Goal: Task Accomplishment & Management: Manage account settings

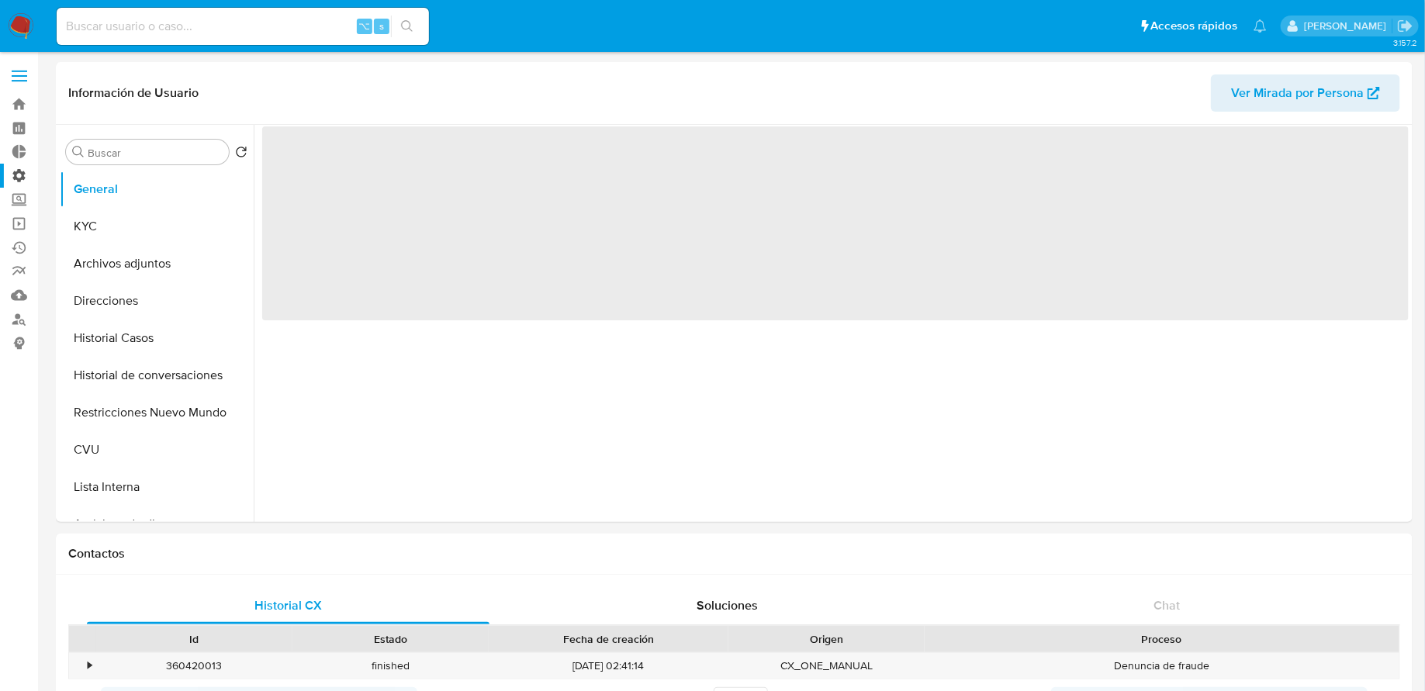
click at [26, 183] on label "Administración" at bounding box center [92, 176] width 185 height 24
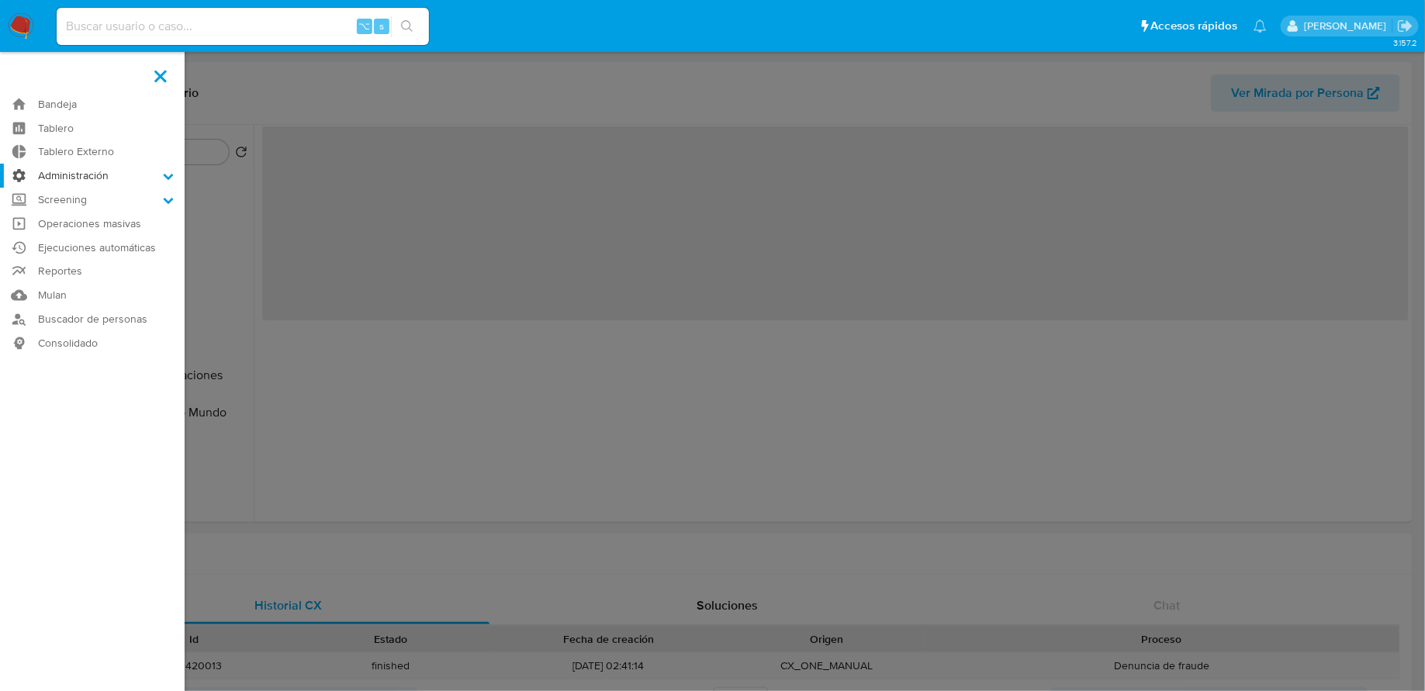
click at [0, 0] on input "Administración" at bounding box center [0, 0] width 0 height 0
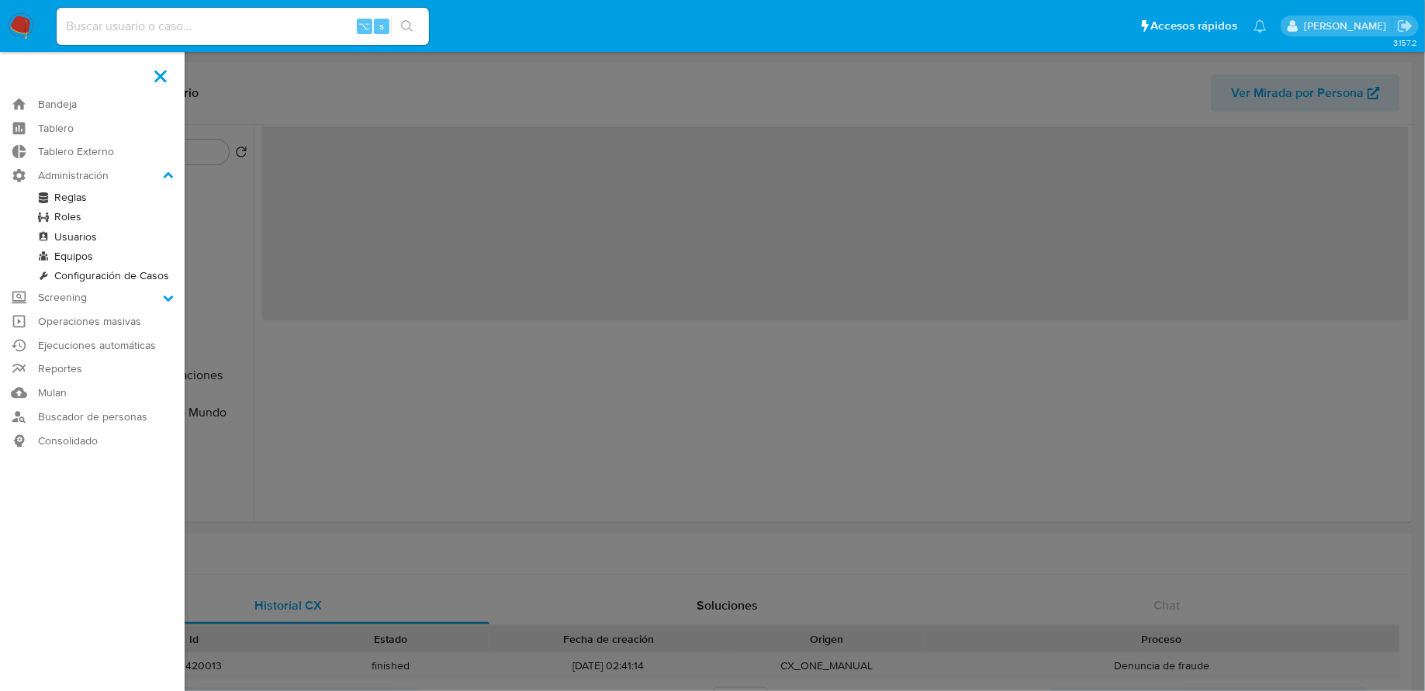
click at [70, 199] on link "Reglas" at bounding box center [92, 197] width 185 height 19
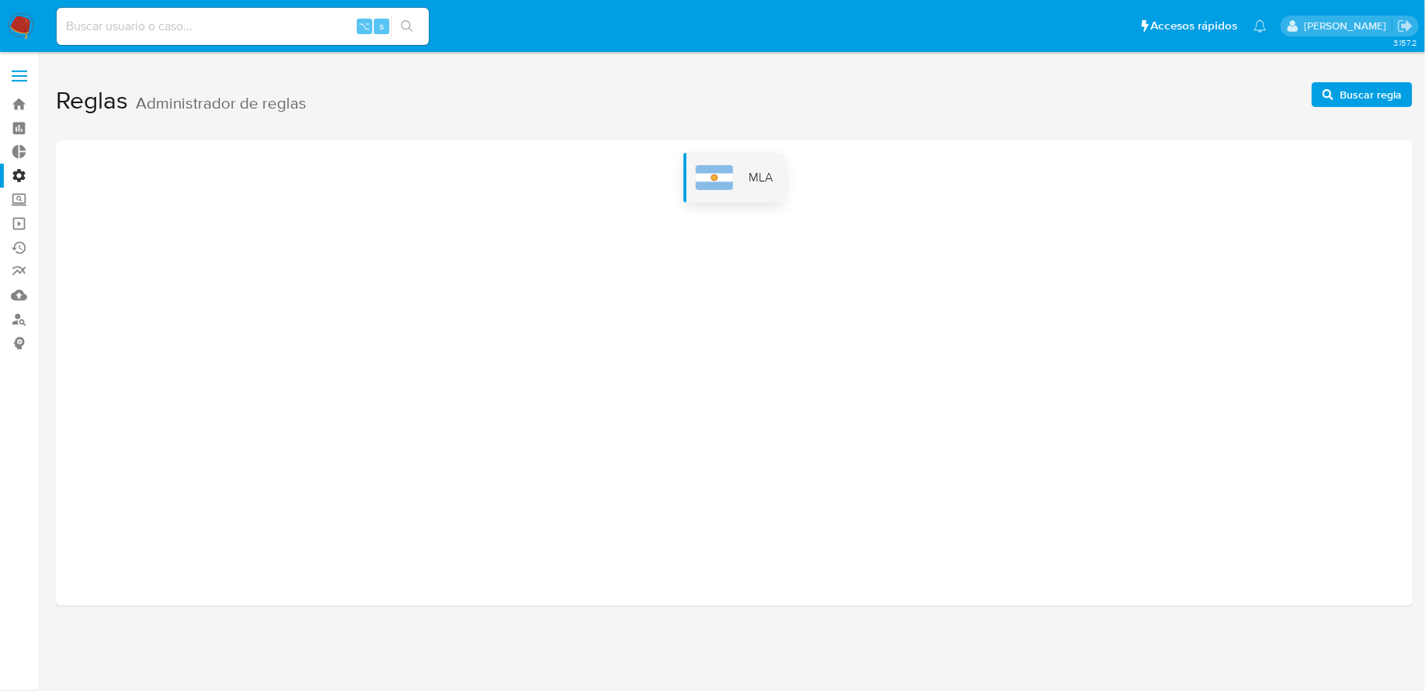
click at [755, 159] on div "MLA" at bounding box center [734, 178] width 102 height 50
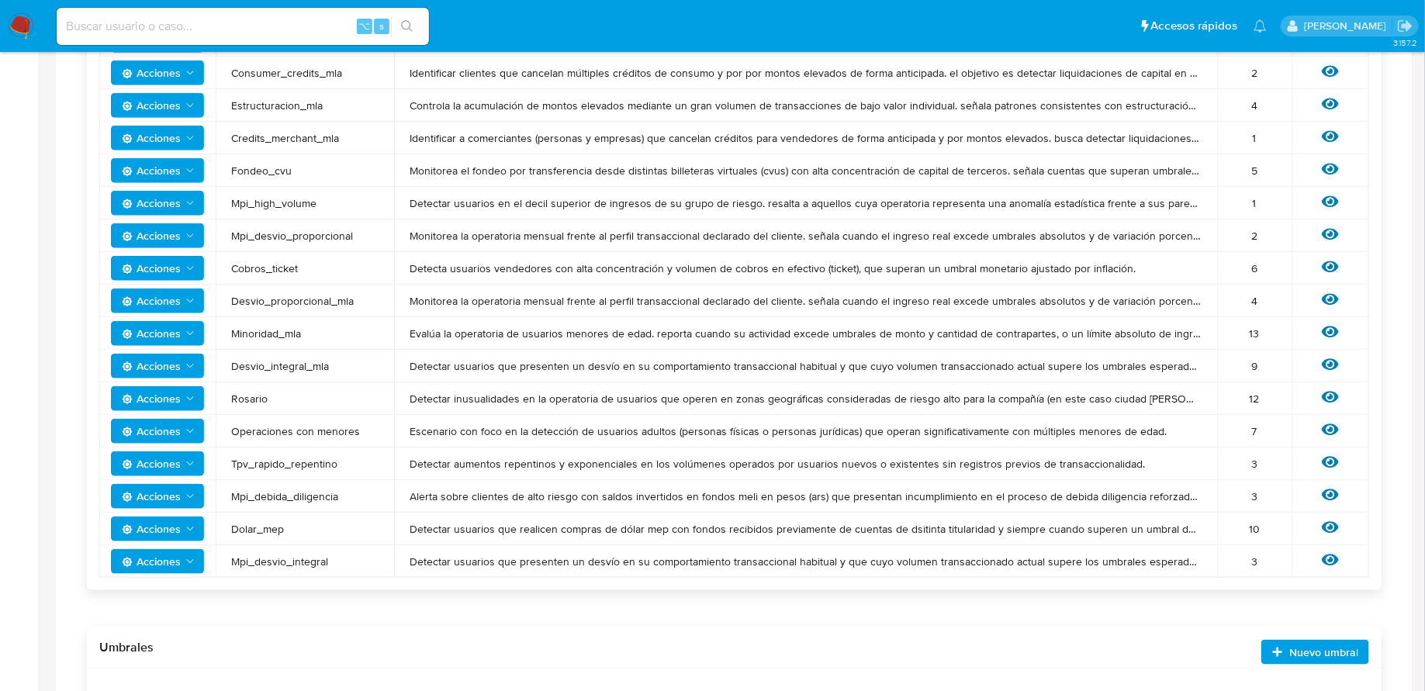
scroll to position [472, 0]
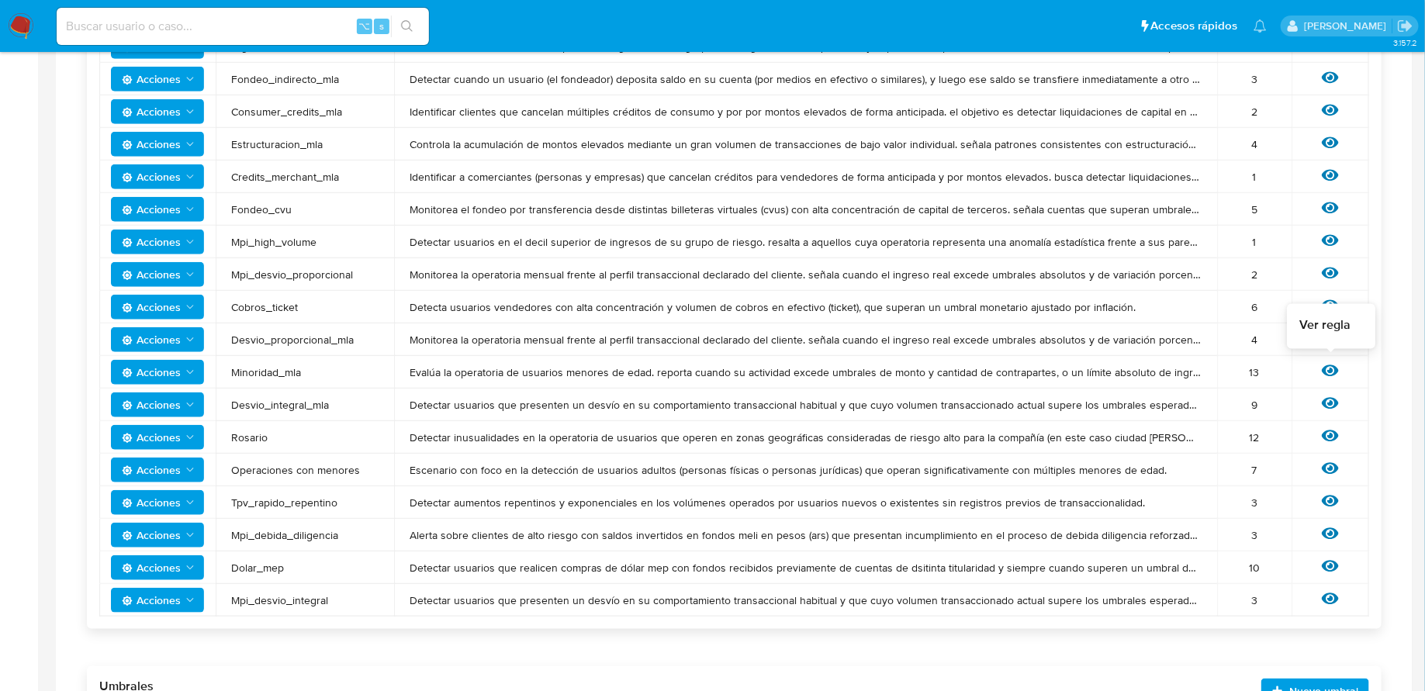
click at [1332, 370] on icon at bounding box center [1330, 371] width 17 height 12
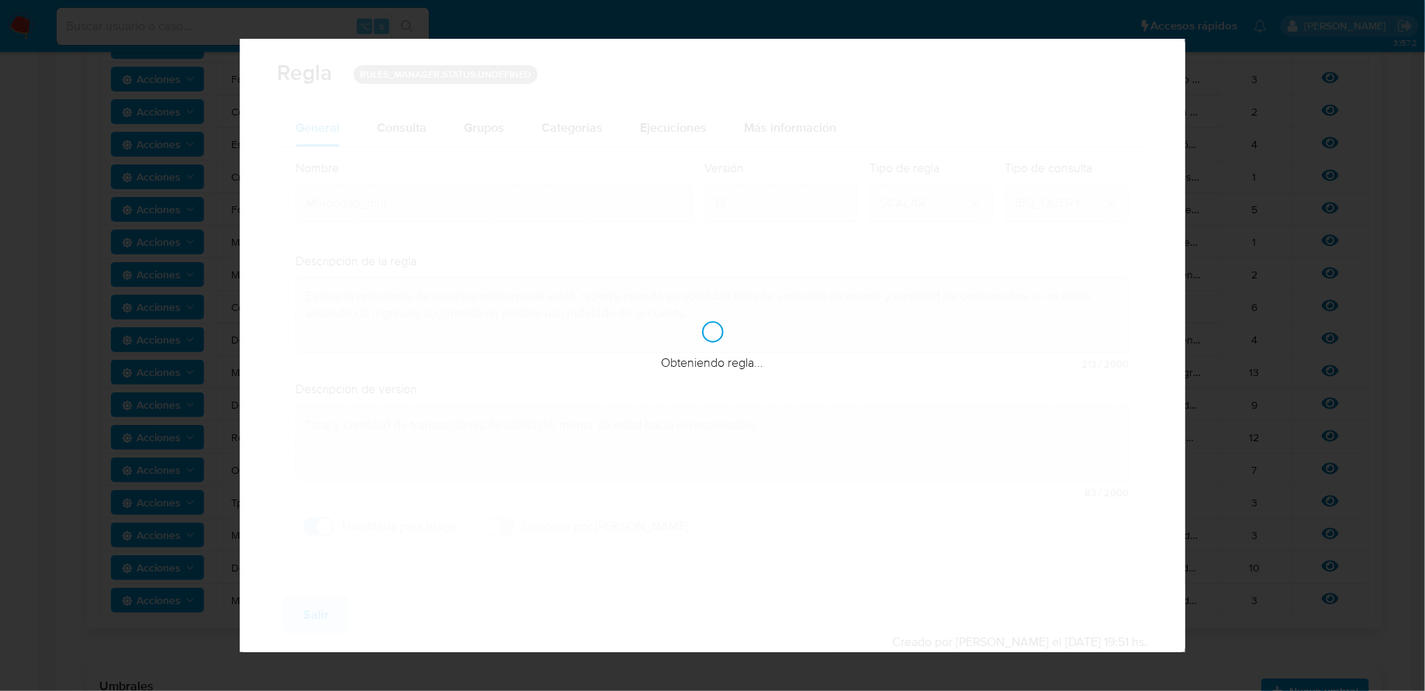
checkbox input "true"
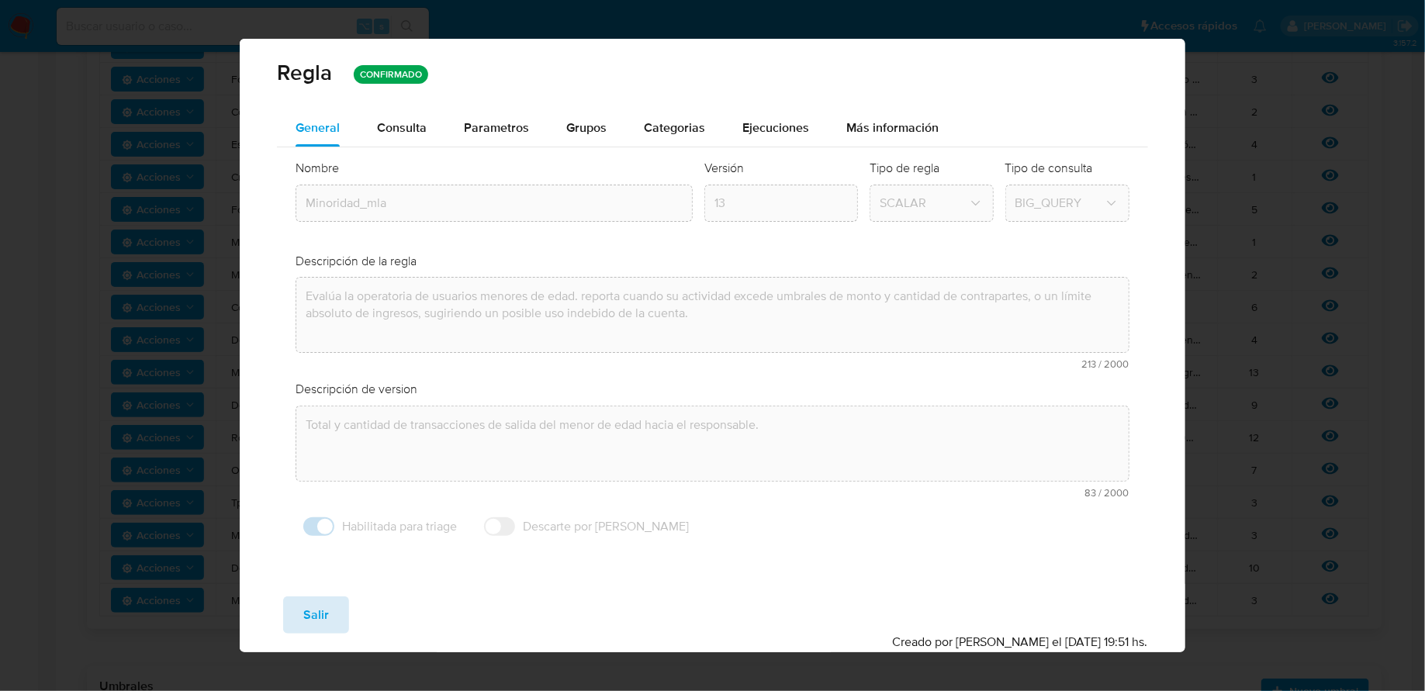
click at [327, 610] on span "Salir" at bounding box center [316, 615] width 26 height 34
type input "1"
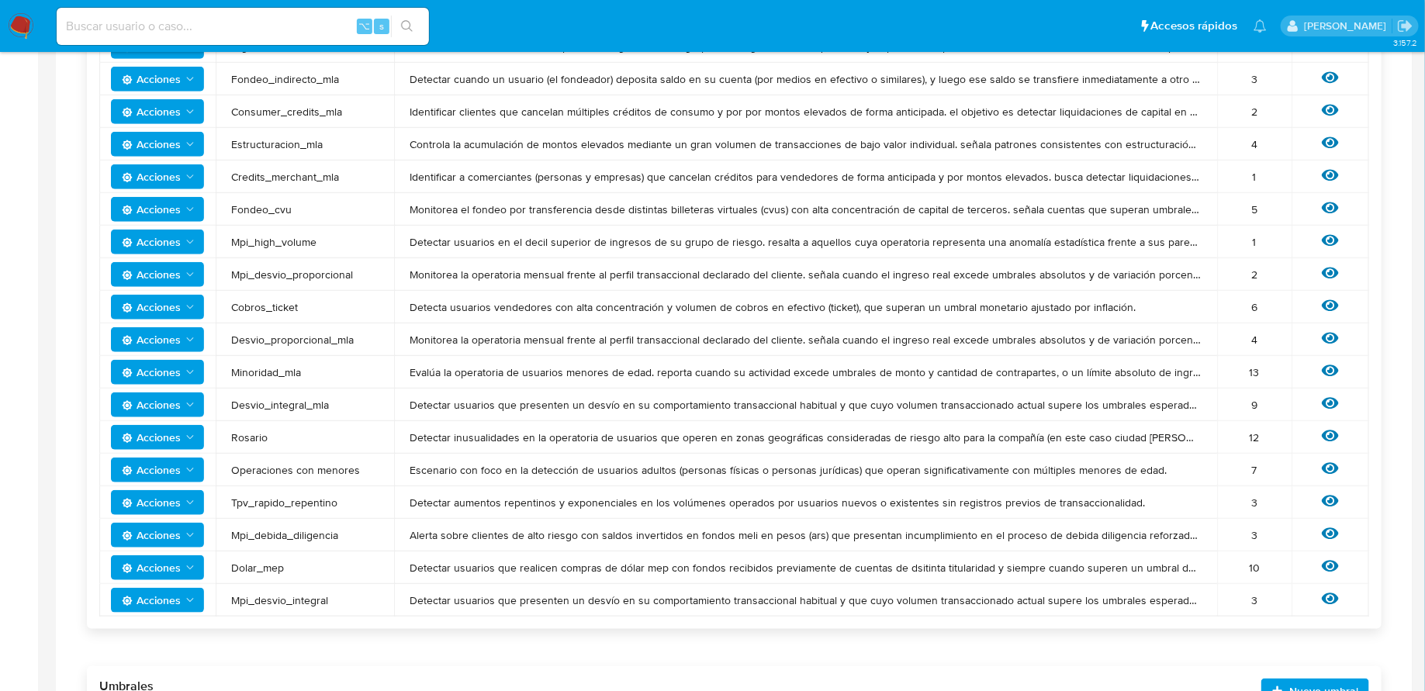
click at [174, 372] on span "Acciones" at bounding box center [151, 372] width 59 height 25
click at [168, 441] on button "Ver historico" at bounding box center [158, 448] width 140 height 37
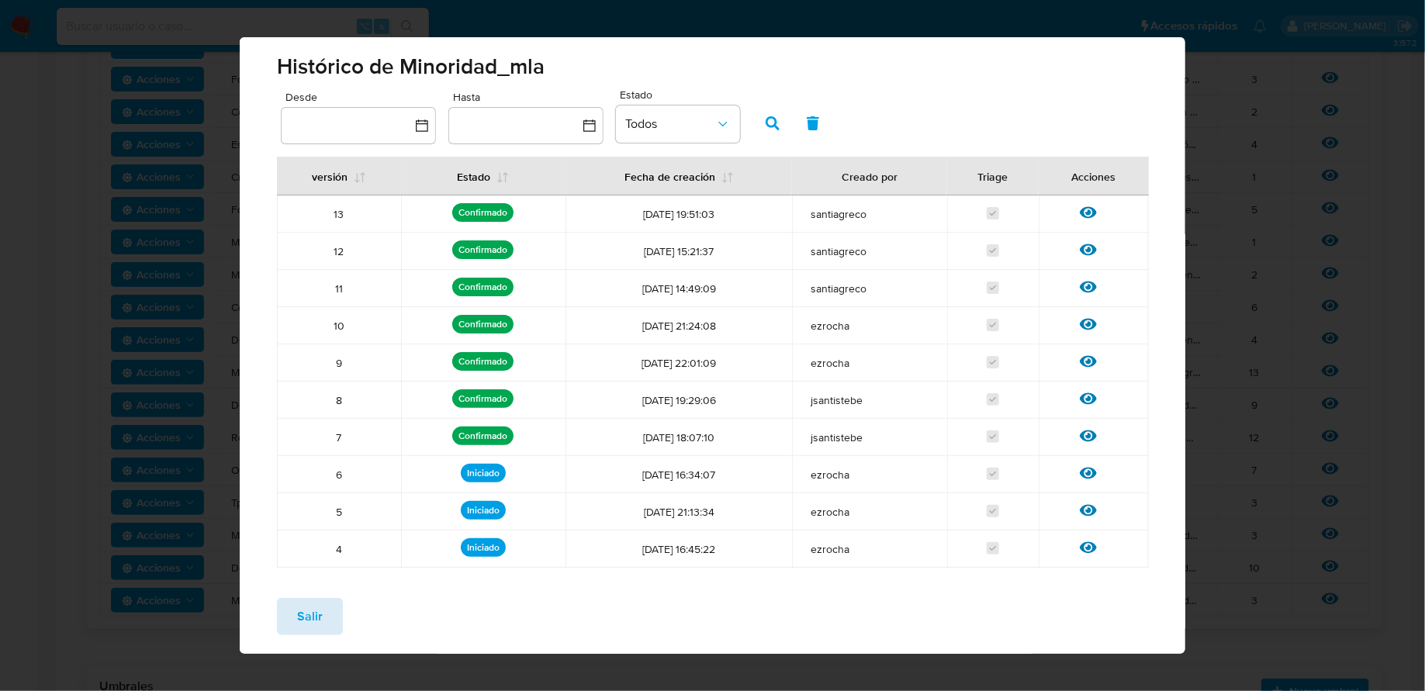
click at [322, 617] on button "Salir" at bounding box center [310, 616] width 66 height 37
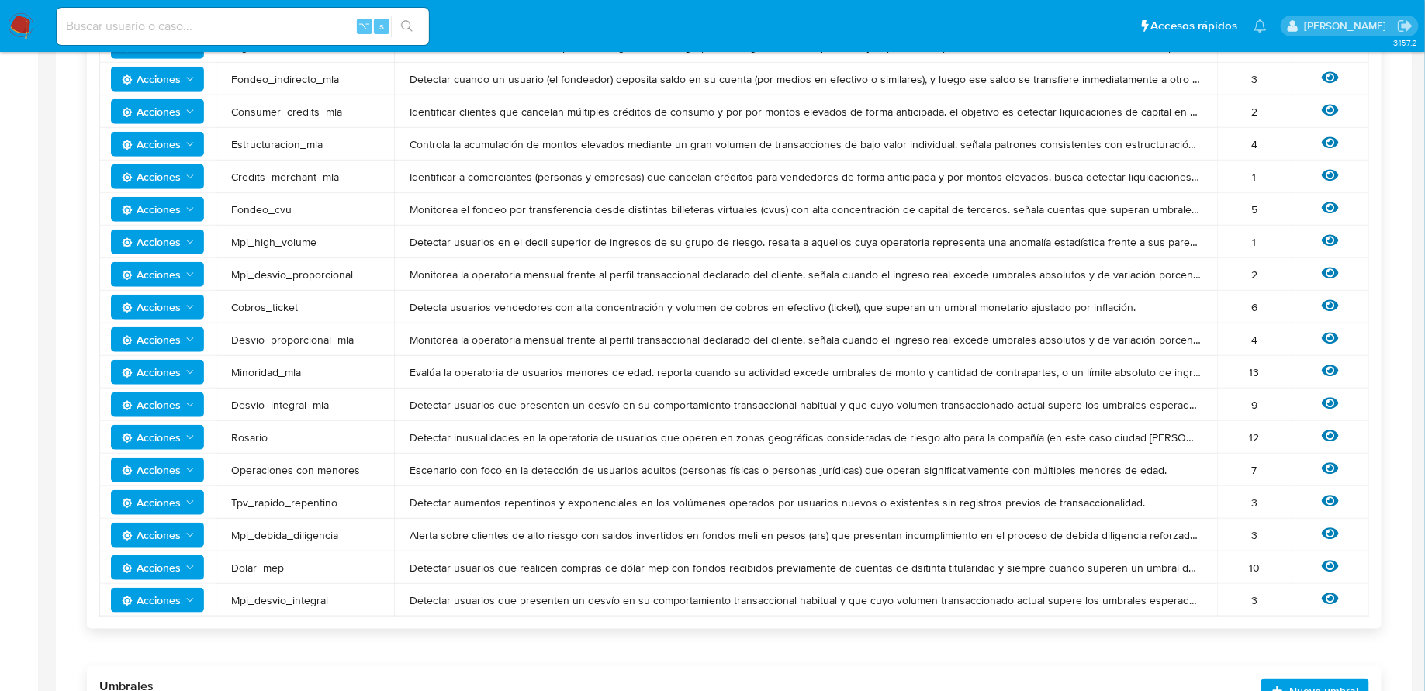
drag, startPoint x: 287, startPoint y: 371, endPoint x: 957, endPoint y: 371, distance: 670.1
click at [957, 371] on tr "Acciones Minoridad_mla Evalúa la operatoria de usuarios menores de edad. report…" at bounding box center [734, 372] width 1270 height 33
click at [1335, 368] on icon at bounding box center [1330, 371] width 17 height 12
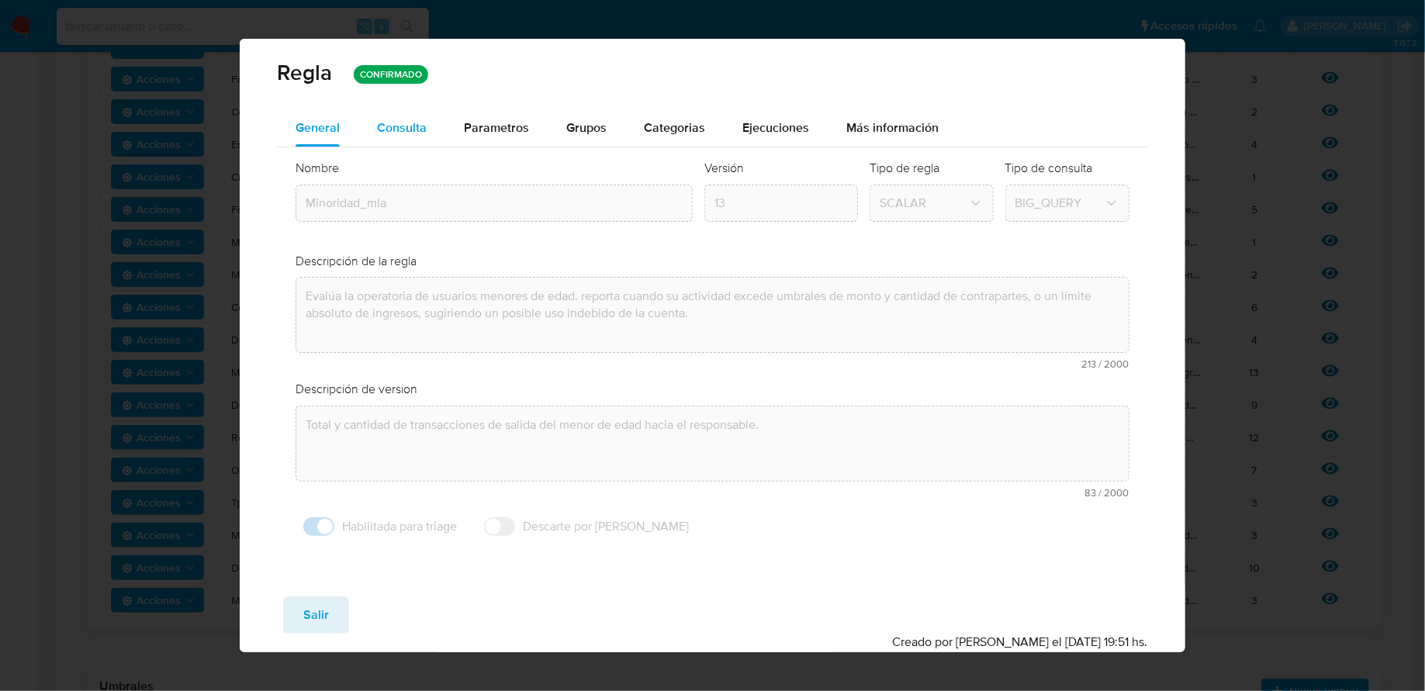
click at [415, 124] on span "Consulta" at bounding box center [402, 128] width 50 height 18
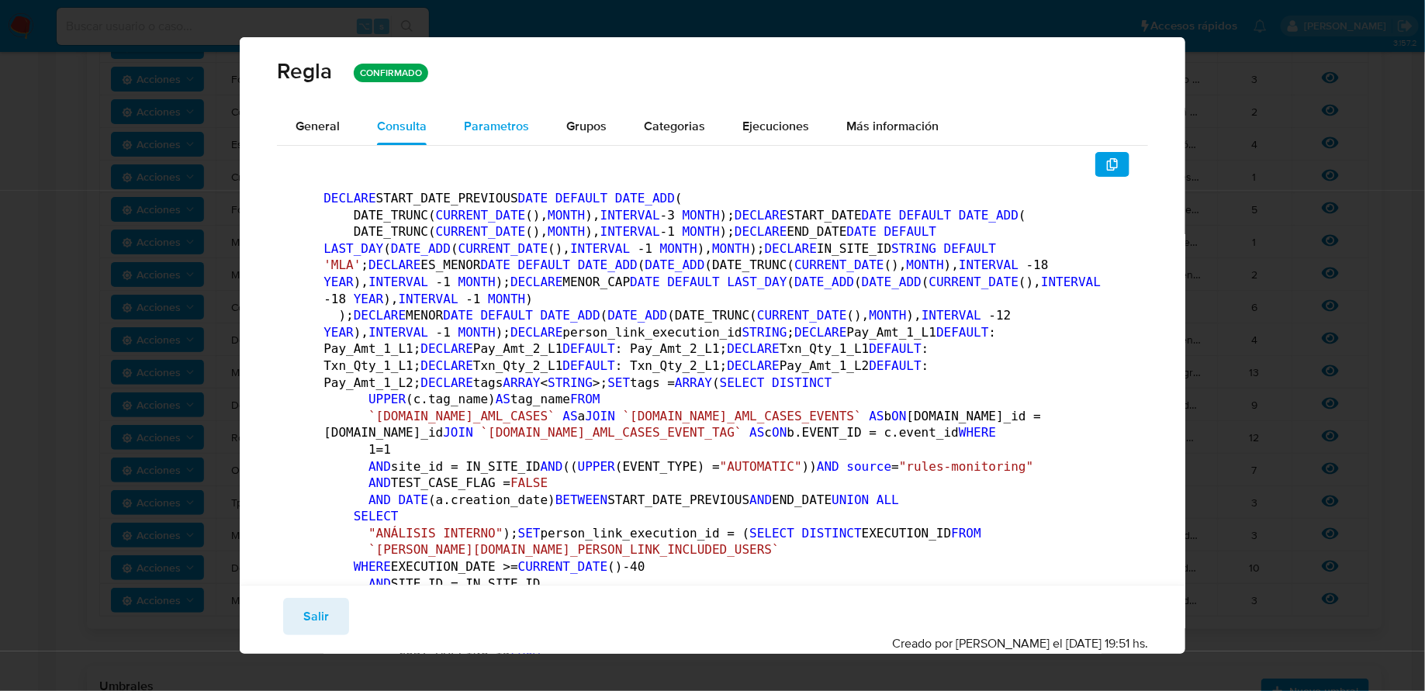
click at [527, 129] on button "Parametros" at bounding box center [496, 126] width 102 height 37
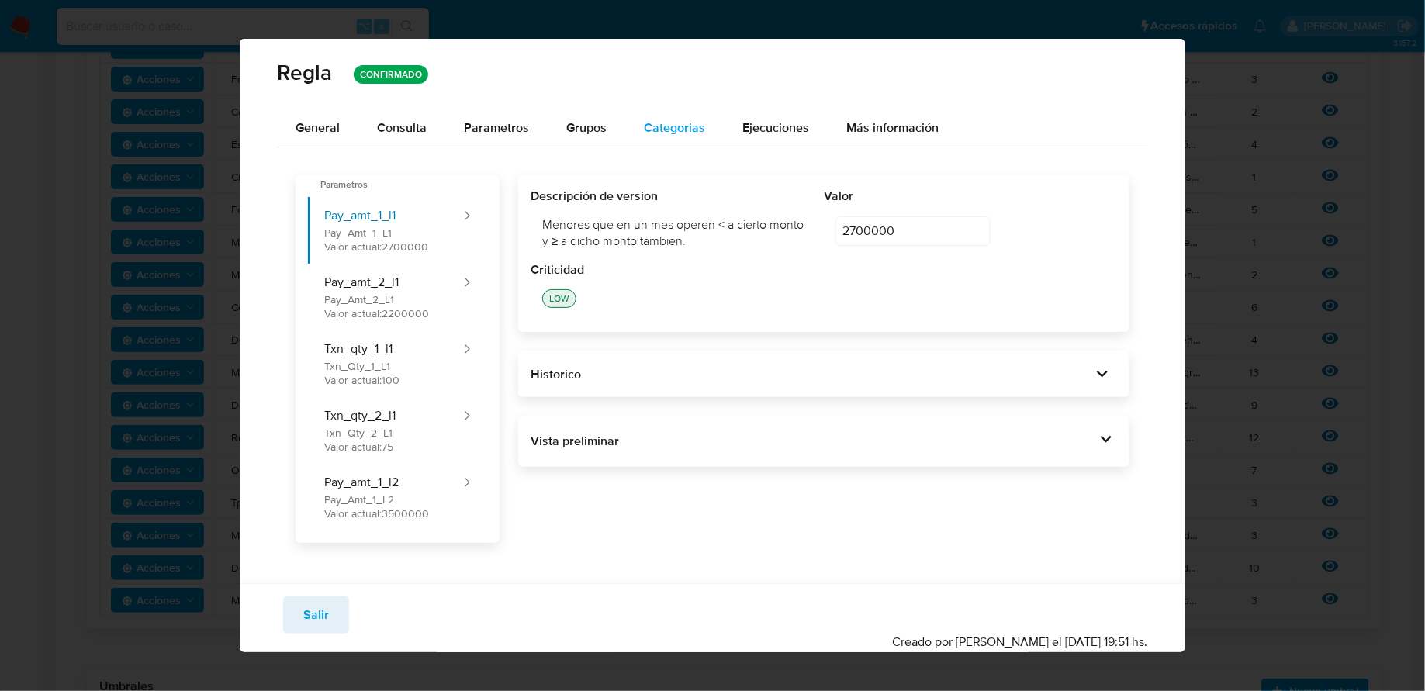
click at [687, 129] on span "Categorias" at bounding box center [674, 128] width 61 height 18
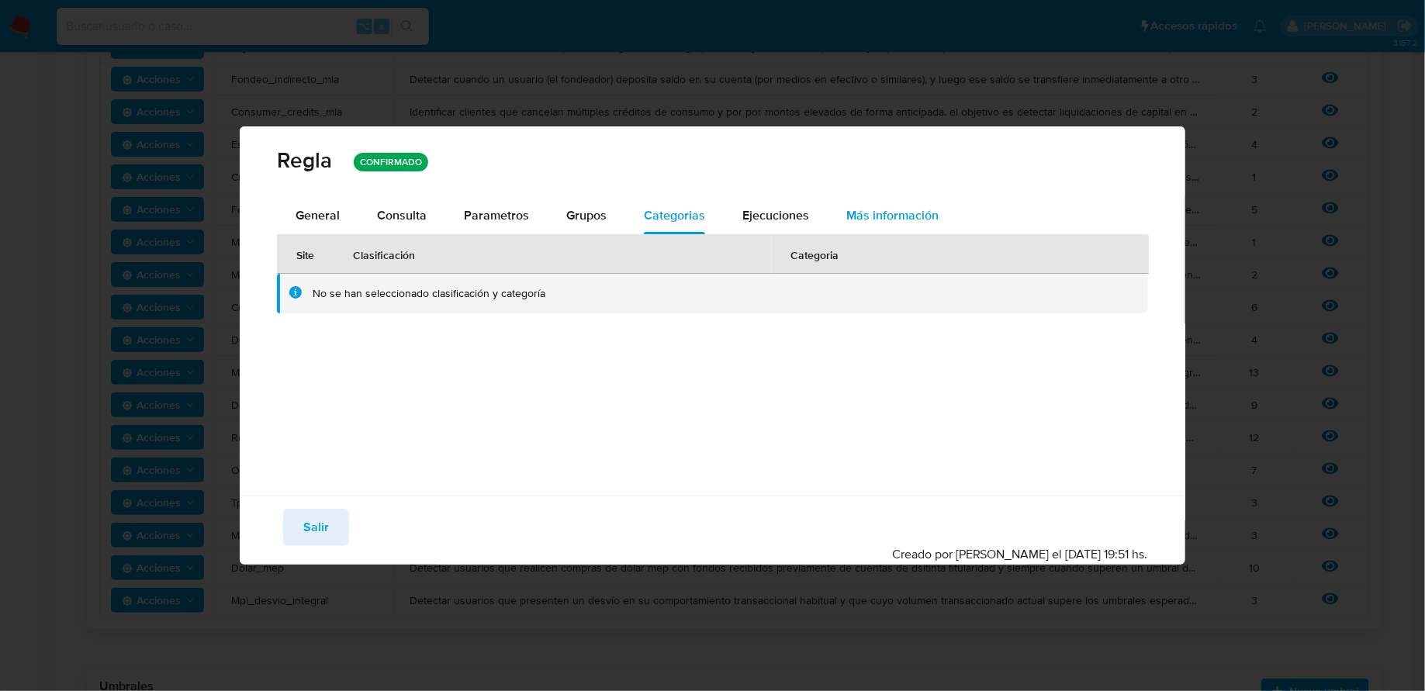
click at [896, 209] on span "Más información" at bounding box center [892, 215] width 92 height 18
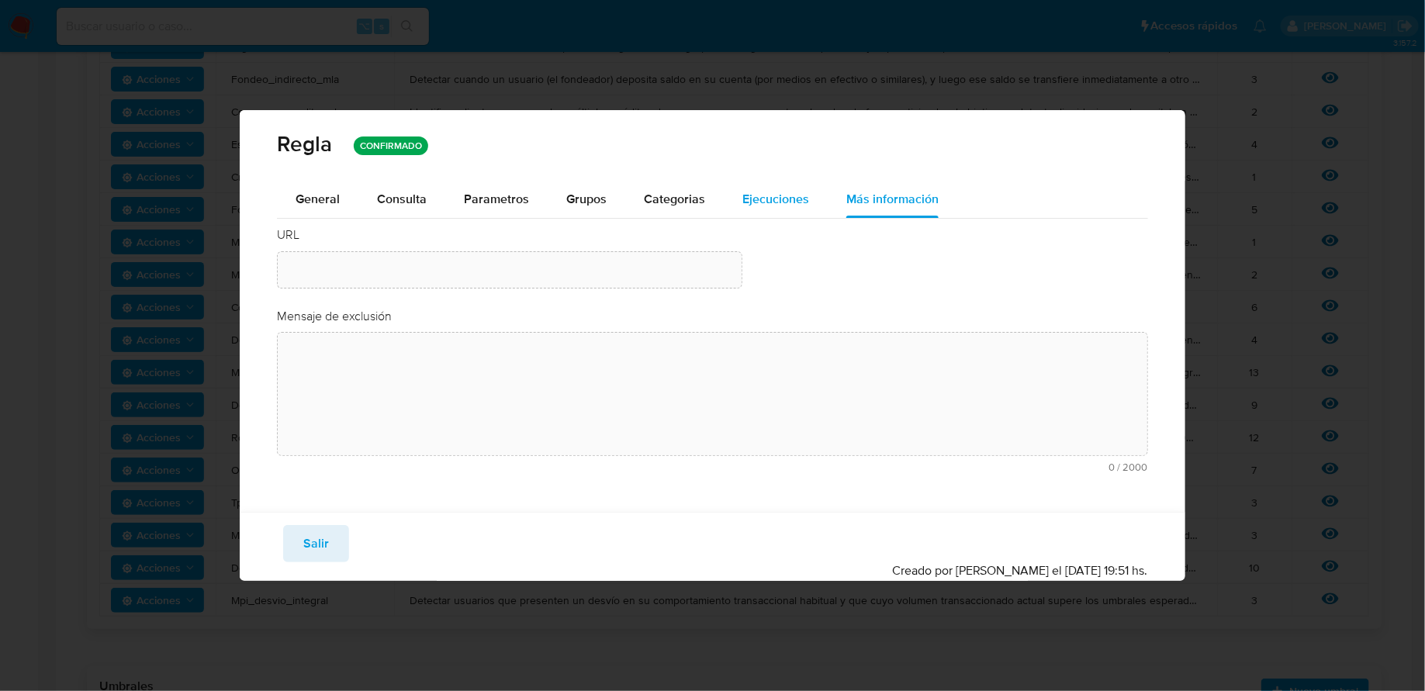
click at [796, 199] on span "Ejecuciones" at bounding box center [775, 199] width 67 height 18
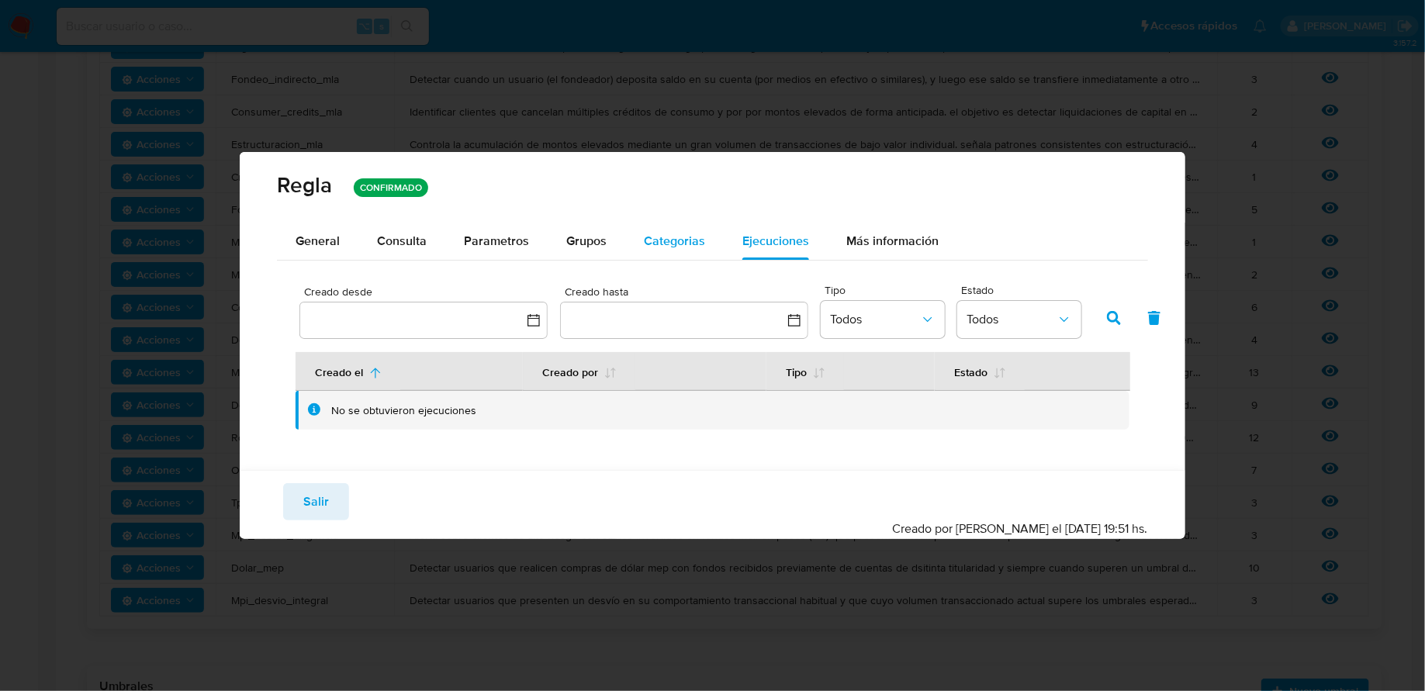
click at [672, 243] on span "Categorias" at bounding box center [674, 241] width 61 height 18
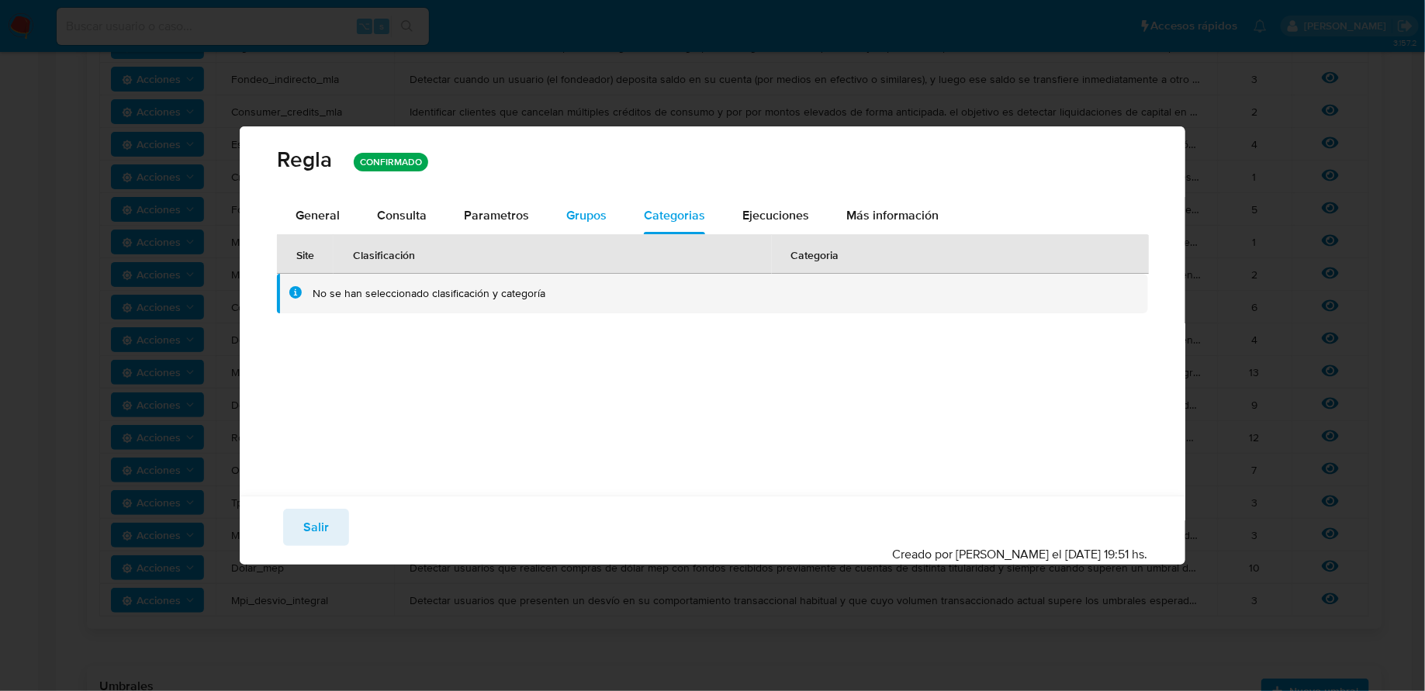
click at [586, 216] on span "Grupos" at bounding box center [586, 215] width 40 height 18
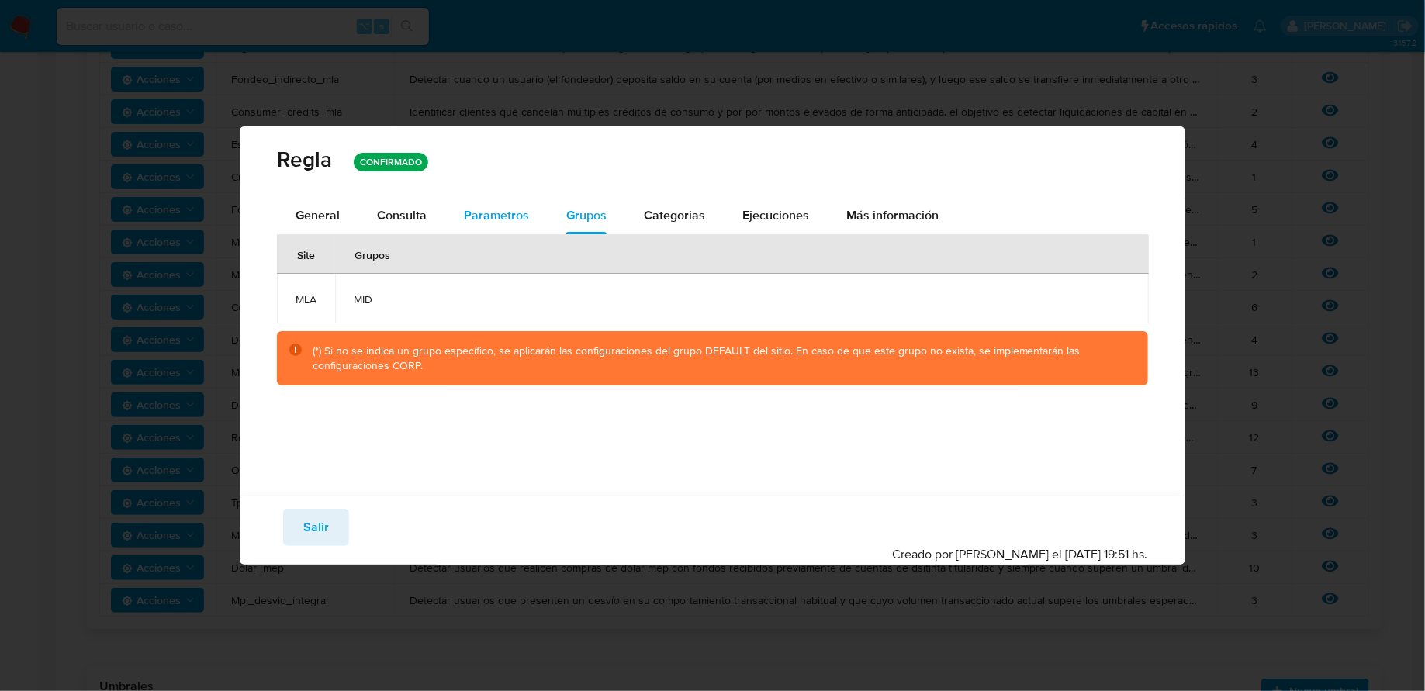
click at [510, 215] on span "Parametros" at bounding box center [496, 215] width 65 height 18
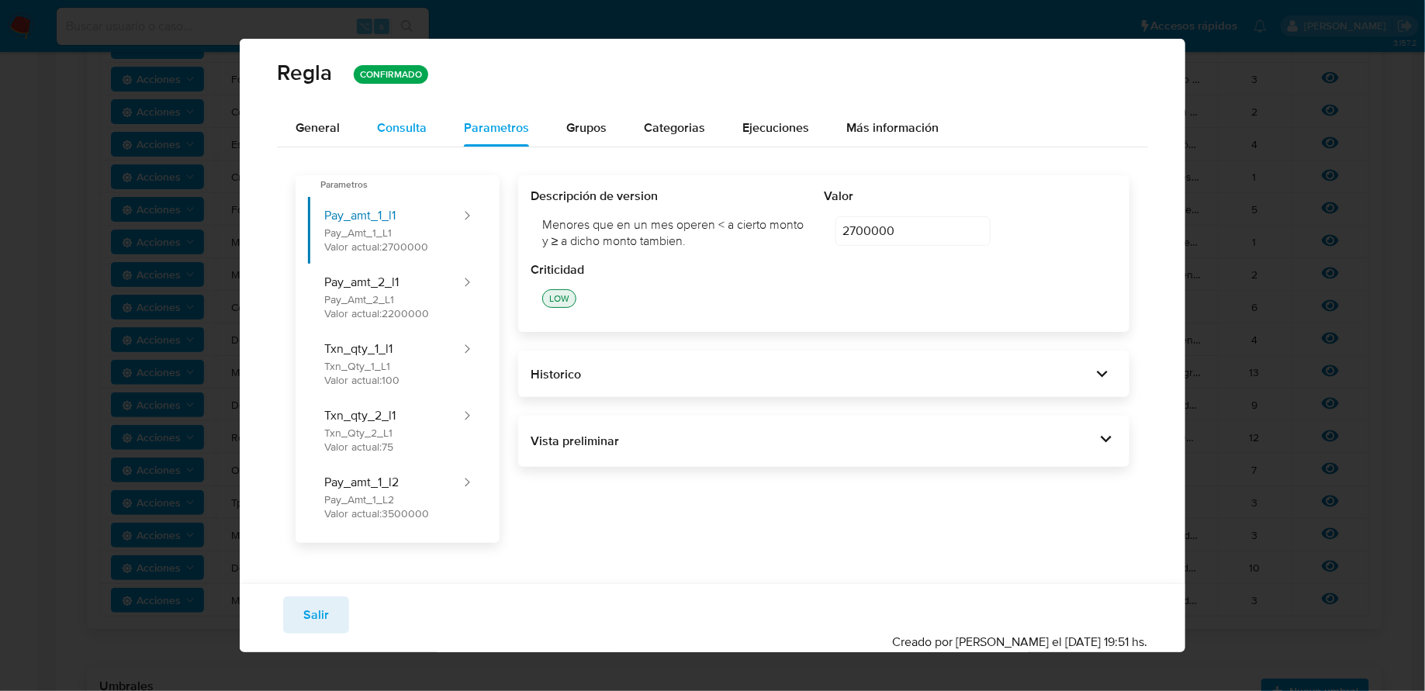
click at [416, 130] on span "Consulta" at bounding box center [402, 128] width 50 height 18
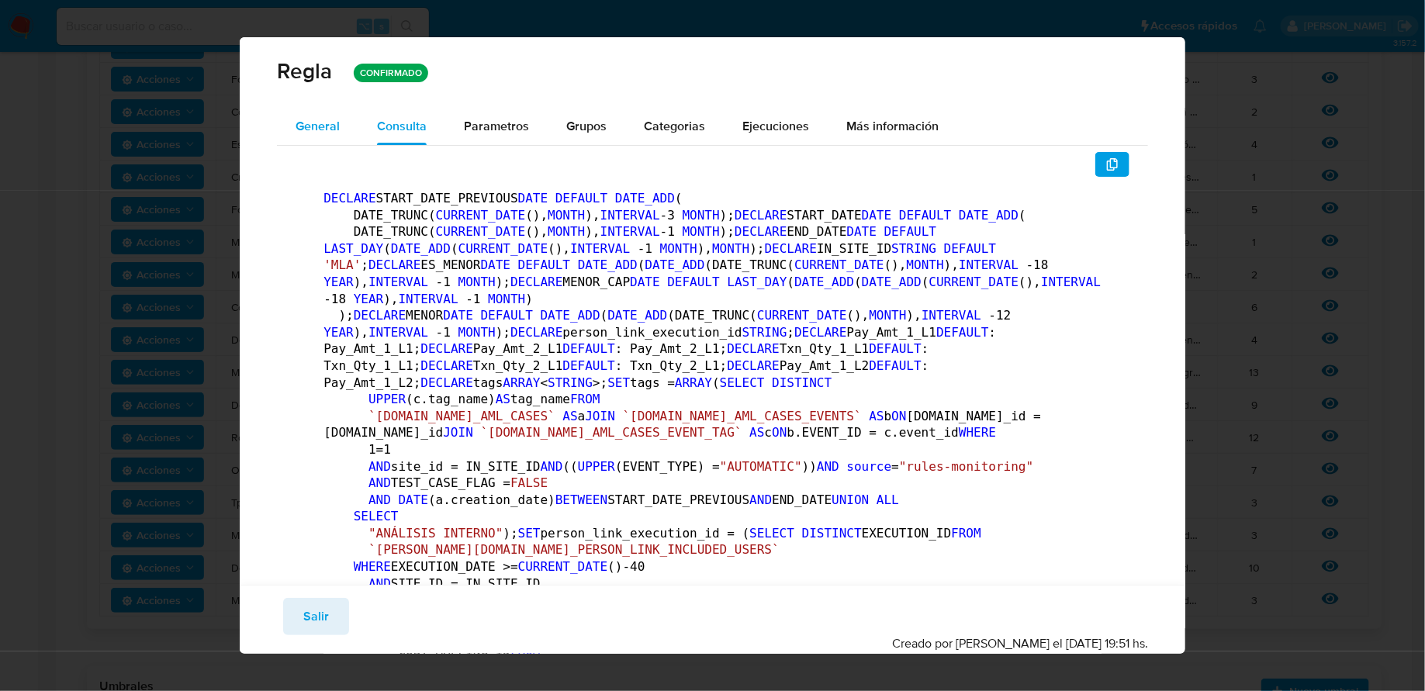
click at [329, 133] on span "General" at bounding box center [317, 126] width 44 height 18
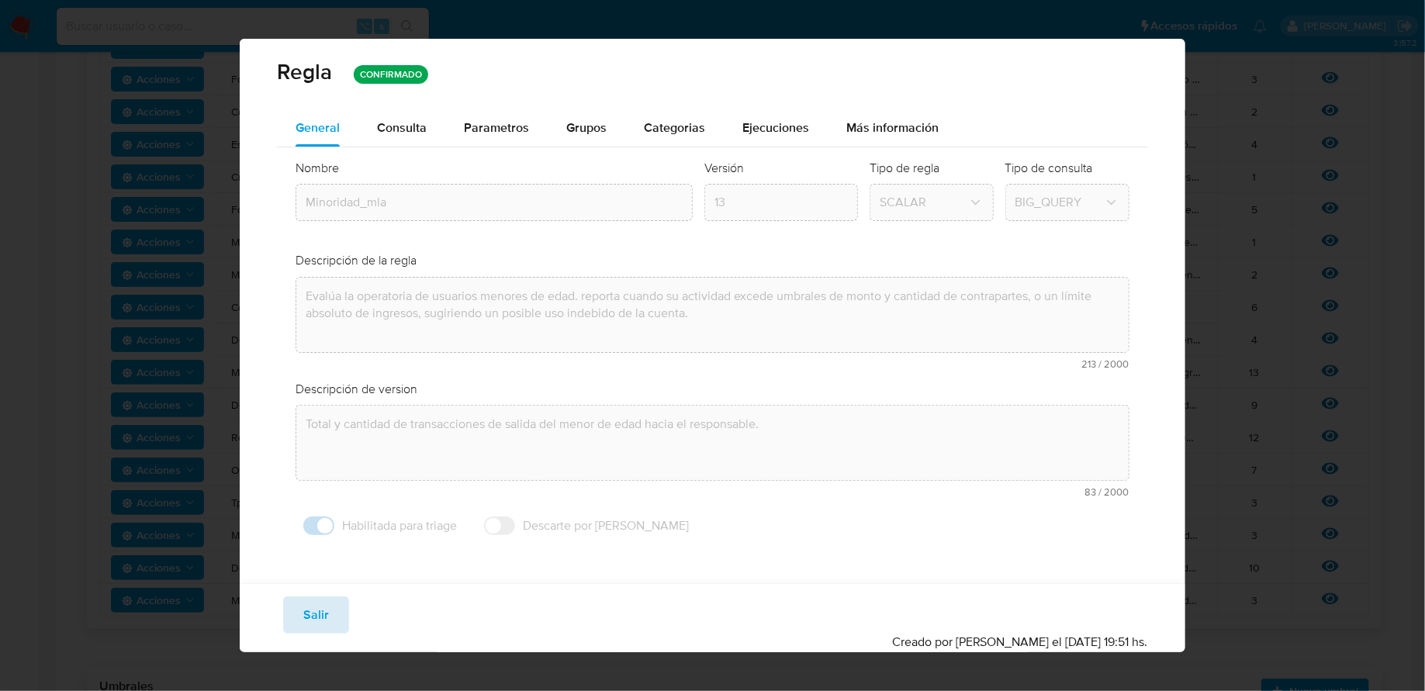
click at [301, 617] on button "Salir" at bounding box center [316, 614] width 66 height 37
type input "1"
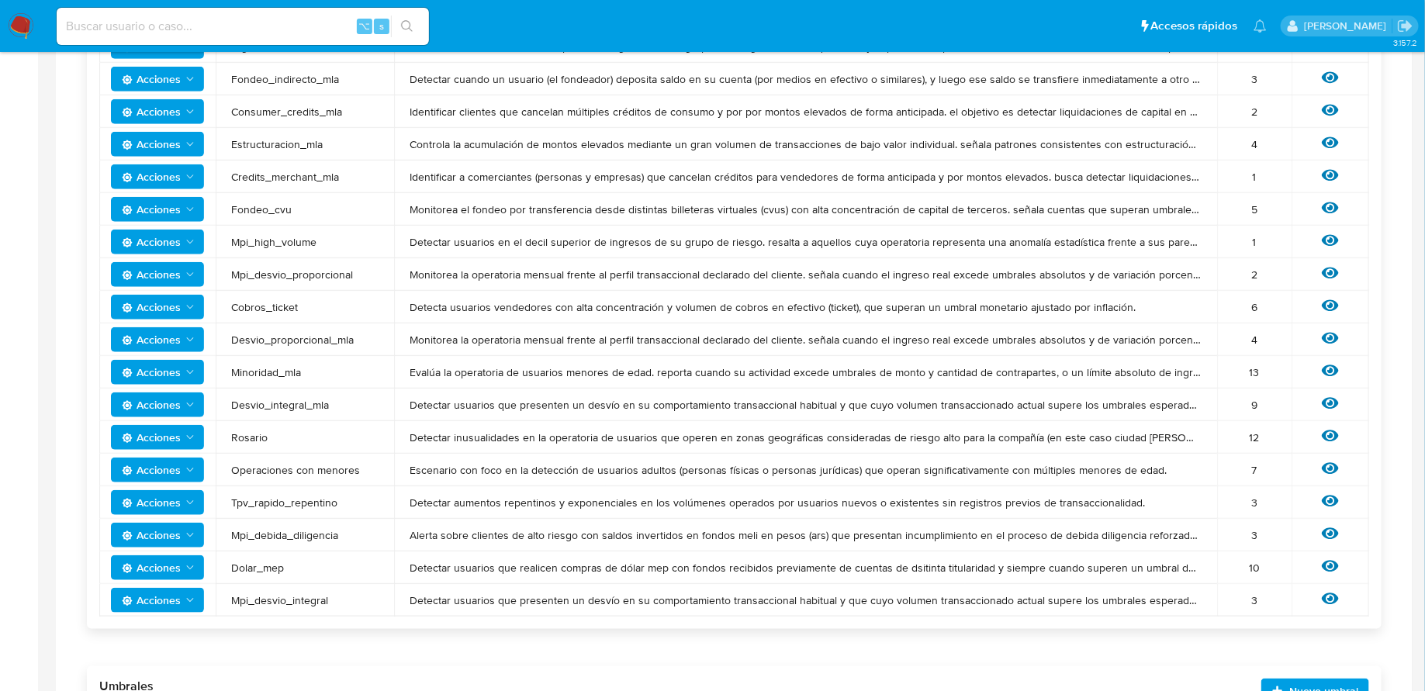
click at [181, 382] on button "Acciones" at bounding box center [157, 372] width 93 height 25
click at [197, 403] on button "Editar umbral" at bounding box center [158, 410] width 140 height 37
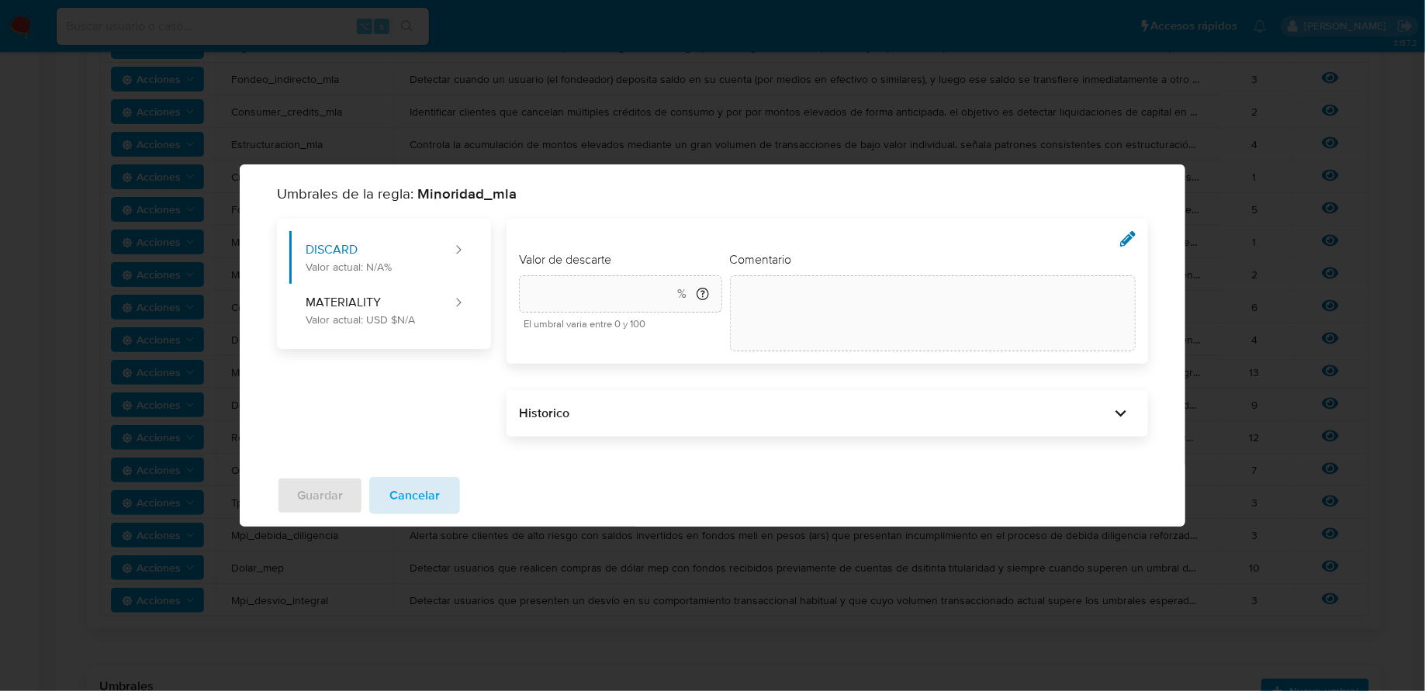
click at [439, 496] on button "Cancelar" at bounding box center [414, 495] width 91 height 37
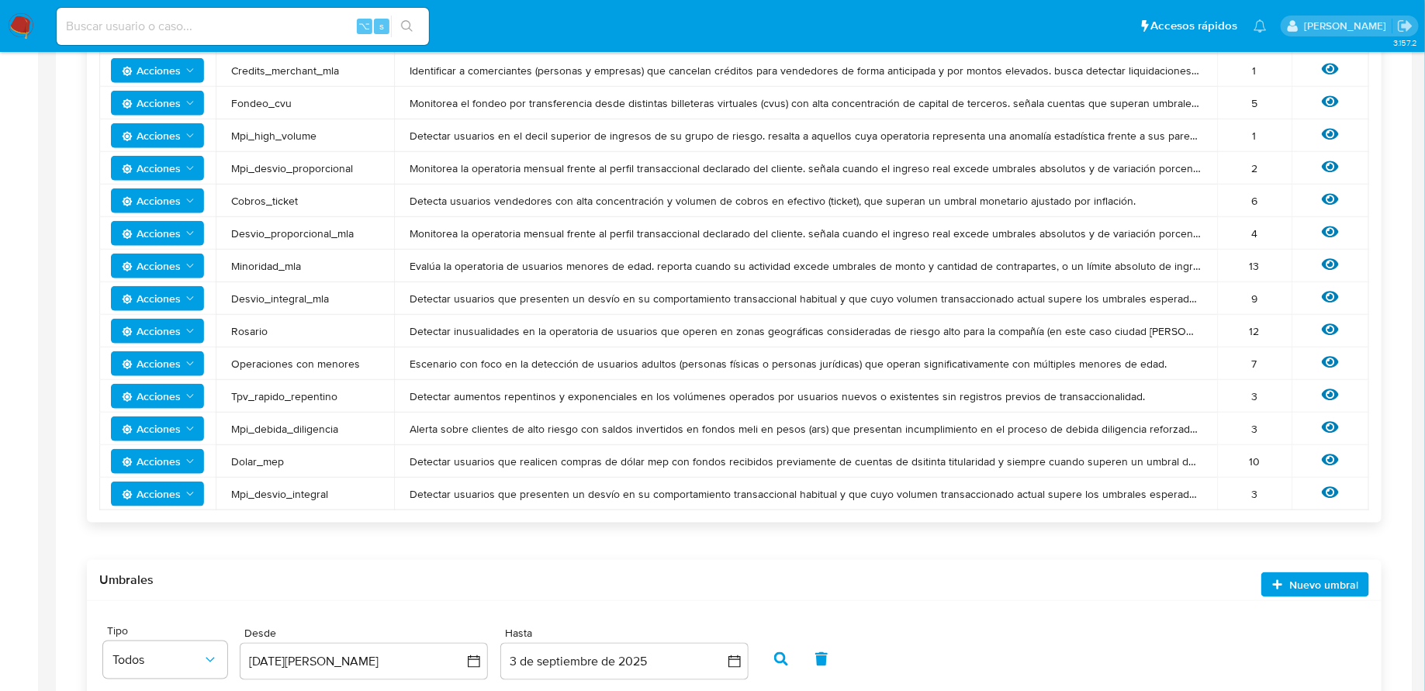
scroll to position [724, 0]
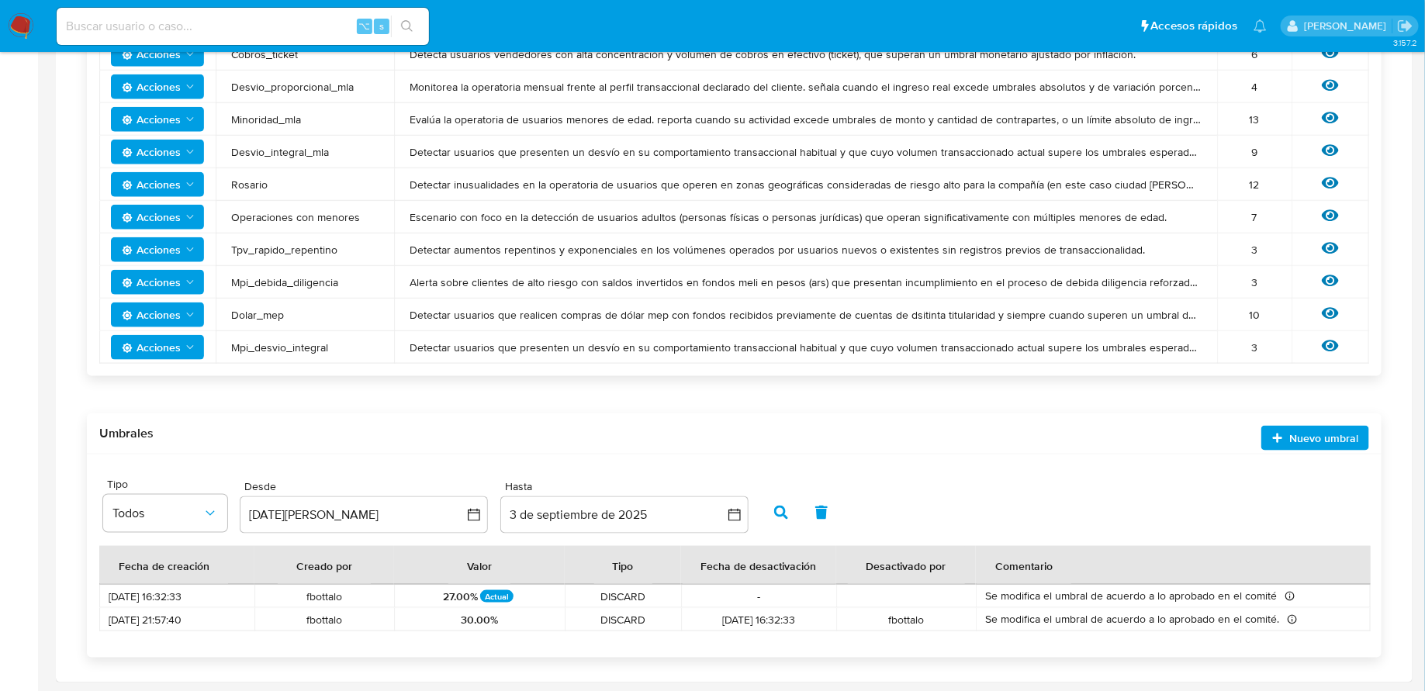
click at [777, 507] on icon "button" at bounding box center [781, 513] width 14 height 14
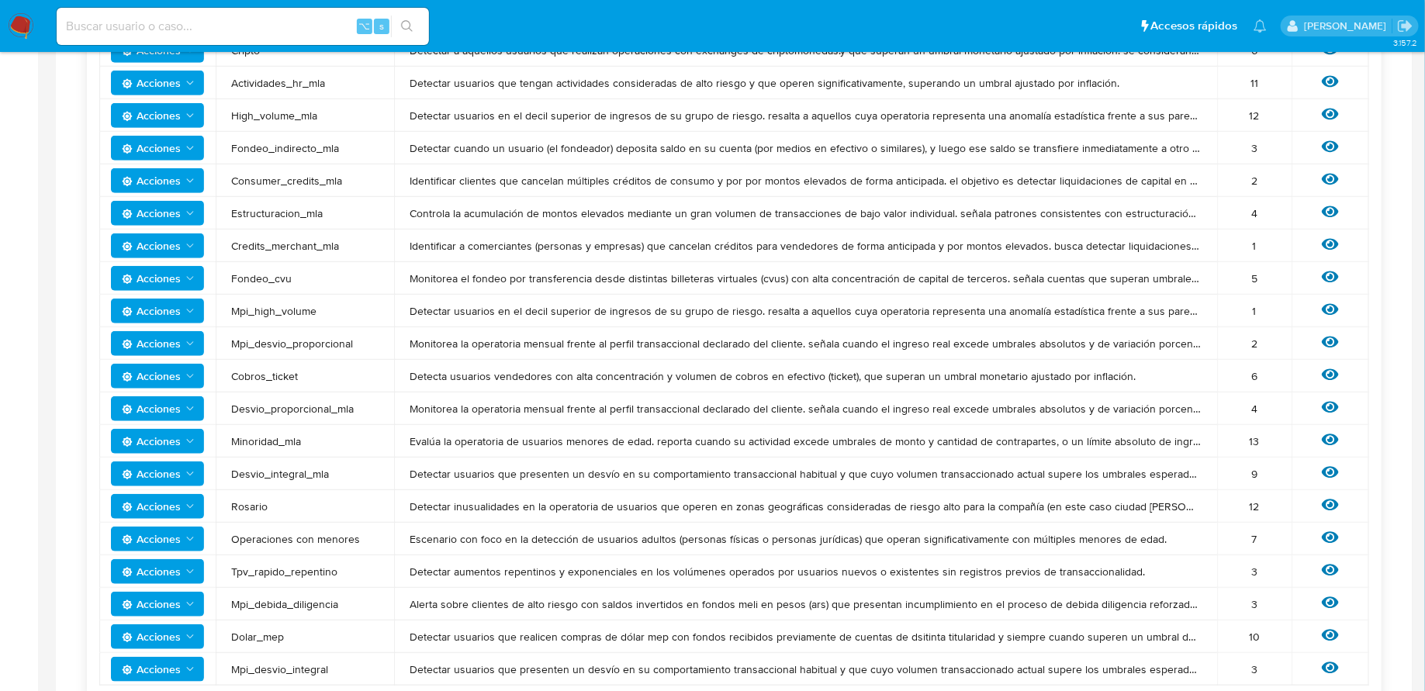
scroll to position [416, 0]
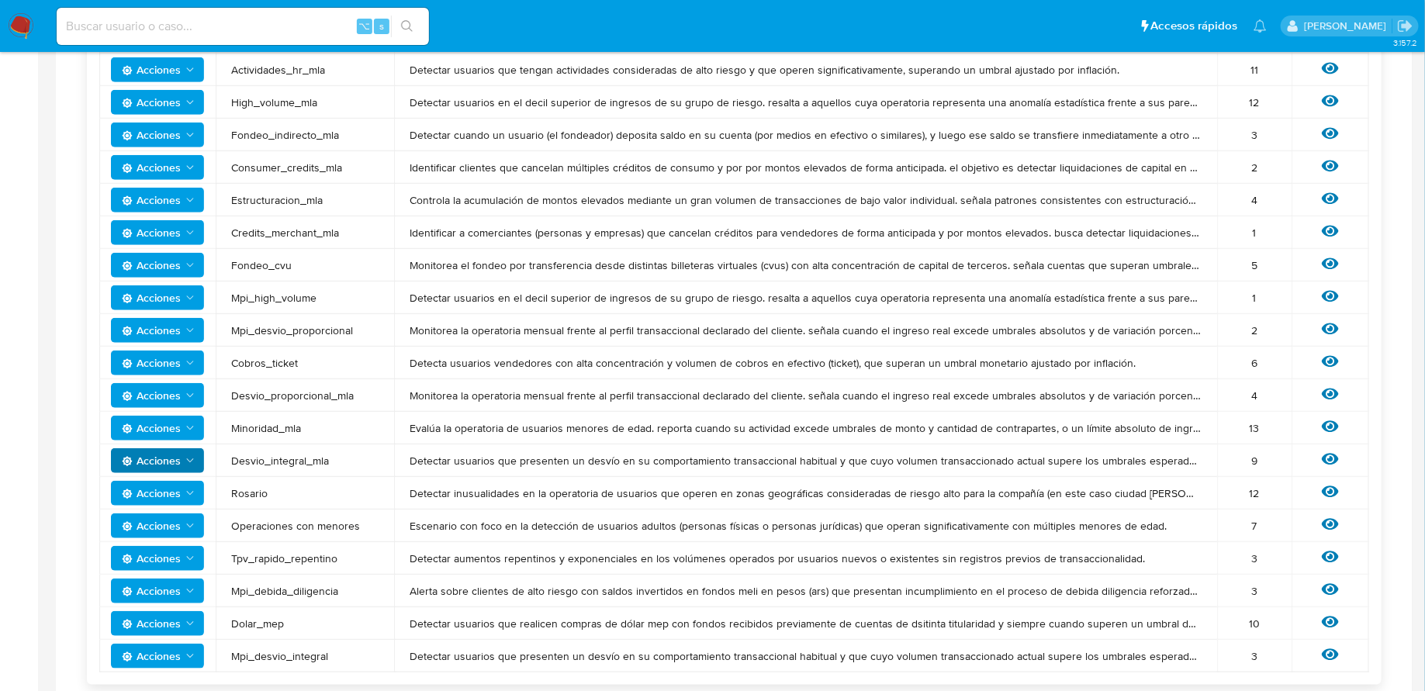
click at [181, 454] on span "Acciones" at bounding box center [159, 461] width 74 height 22
click at [173, 493] on button "Editar umbral" at bounding box center [158, 499] width 140 height 37
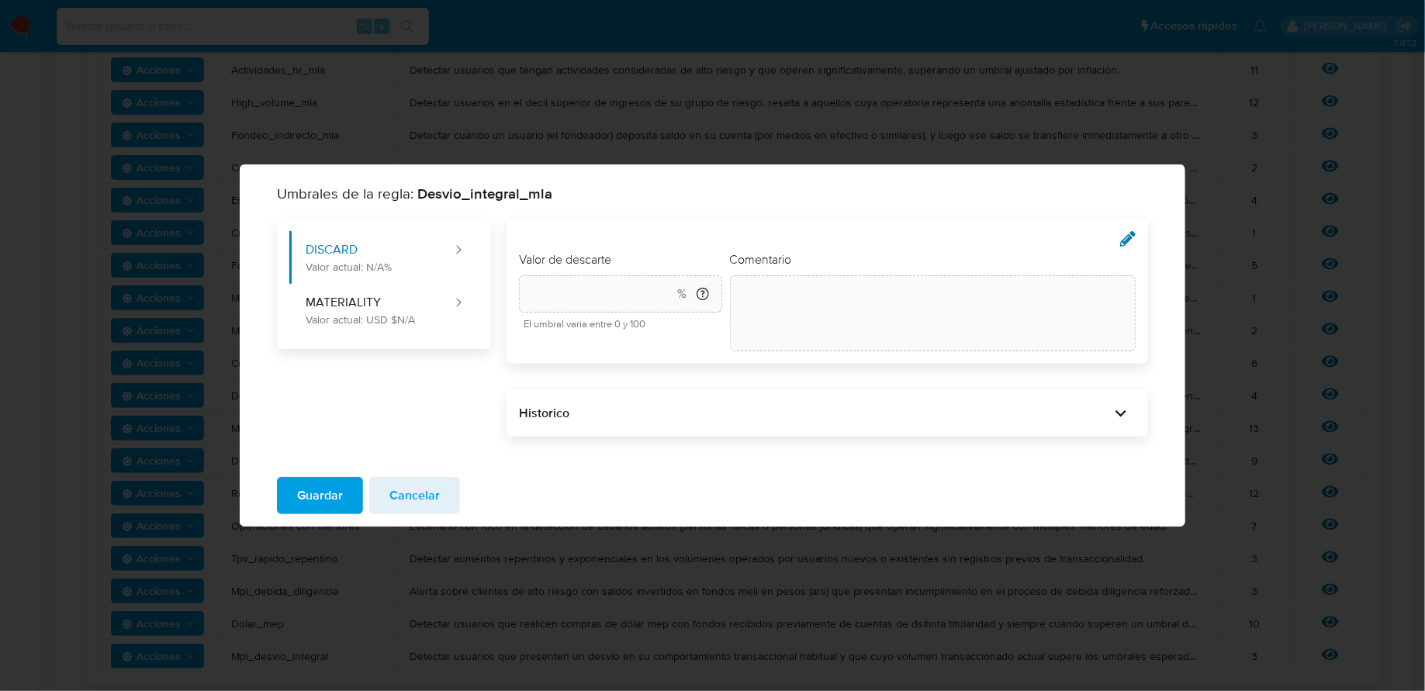
type input "30"
type textarea "init"
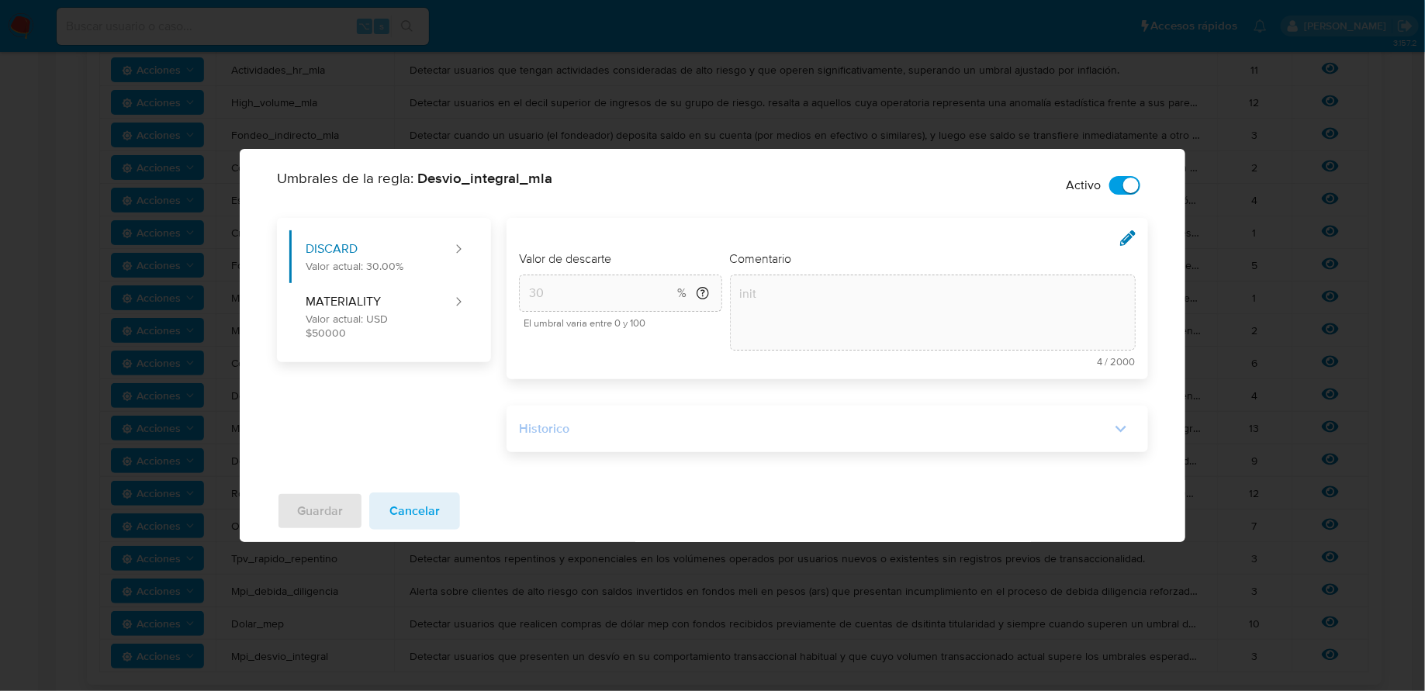
click at [618, 431] on div "Historico" at bounding box center [814, 428] width 591 height 17
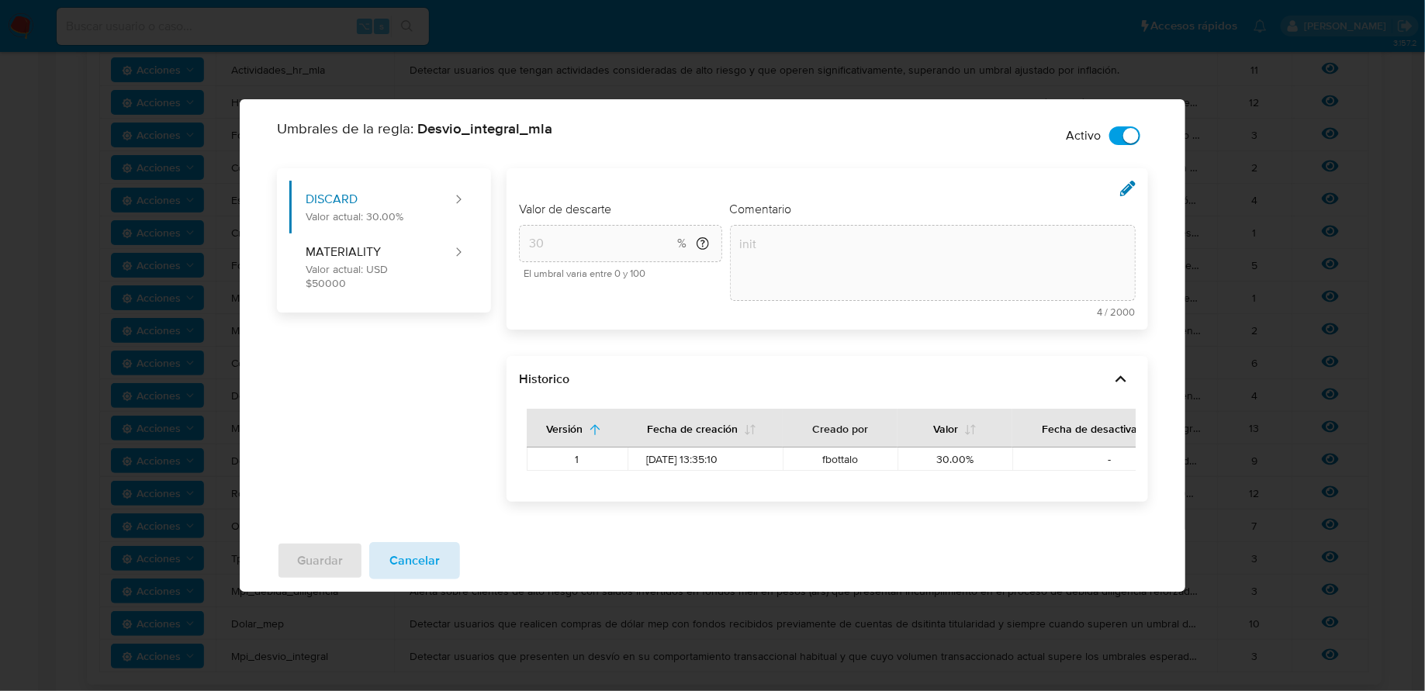
click at [420, 549] on span "Cancelar" at bounding box center [414, 561] width 50 height 34
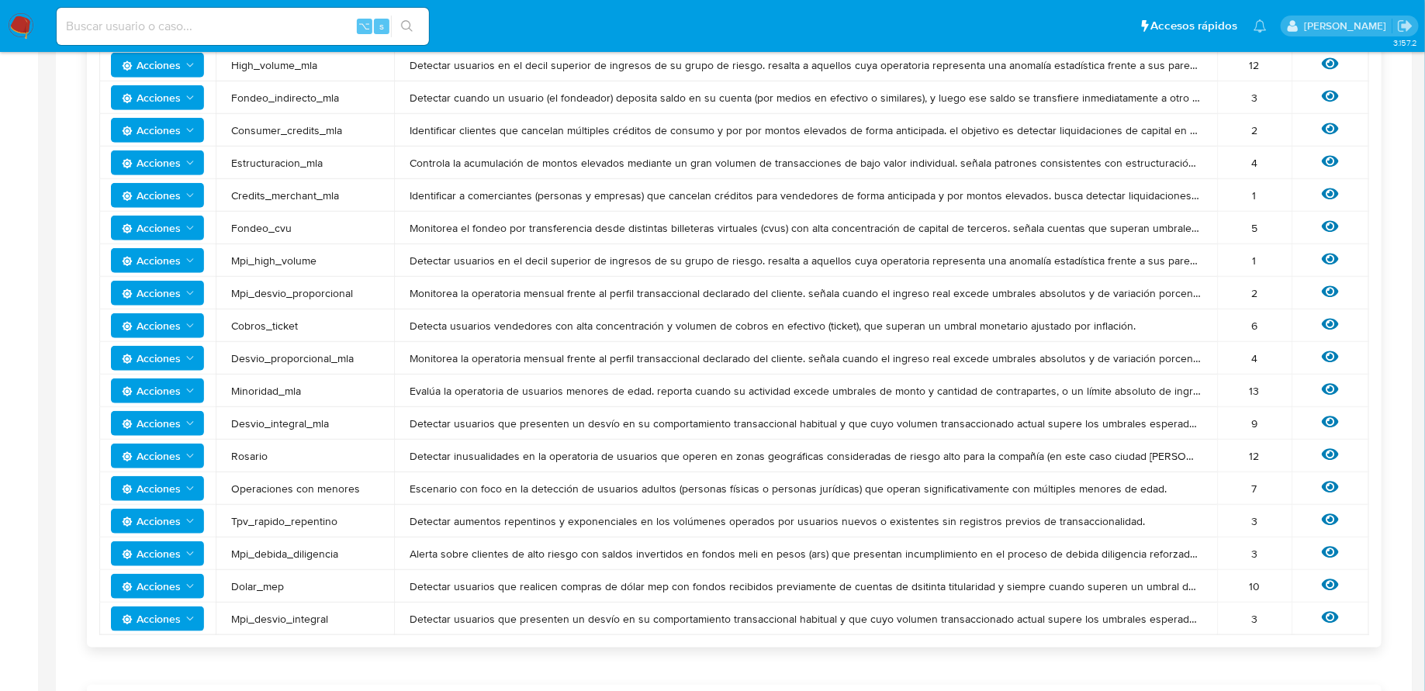
scroll to position [465, 0]
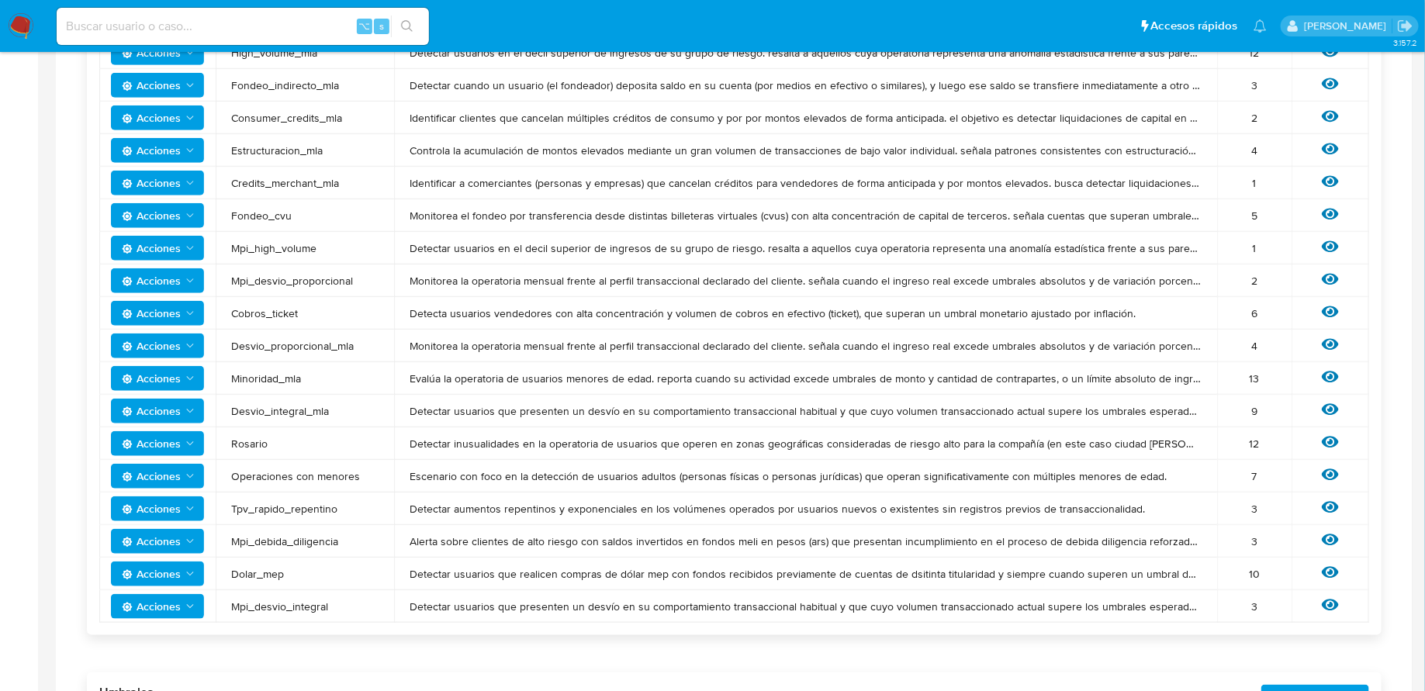
click at [199, 603] on button "Acciones" at bounding box center [157, 606] width 93 height 25
click at [195, 530] on button "Editar umbral" at bounding box center [158, 530] width 140 height 37
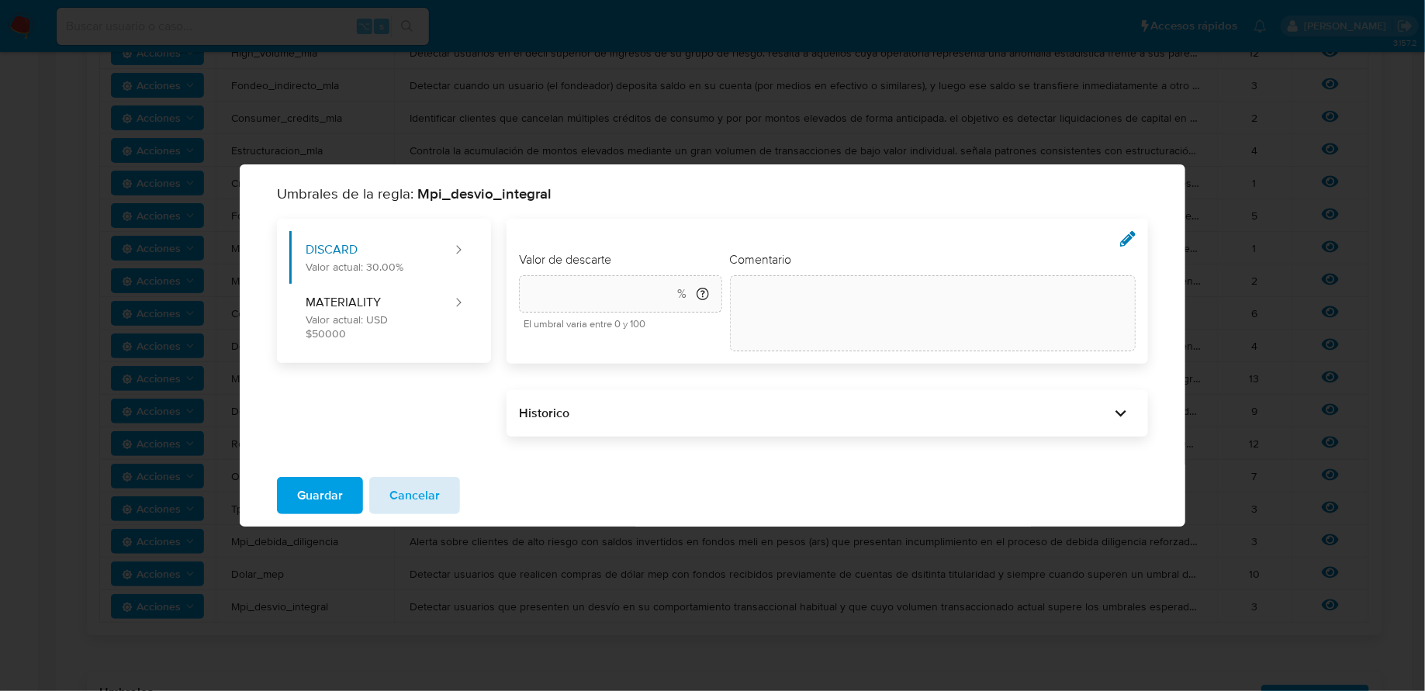
type input "30"
type textarea "init"
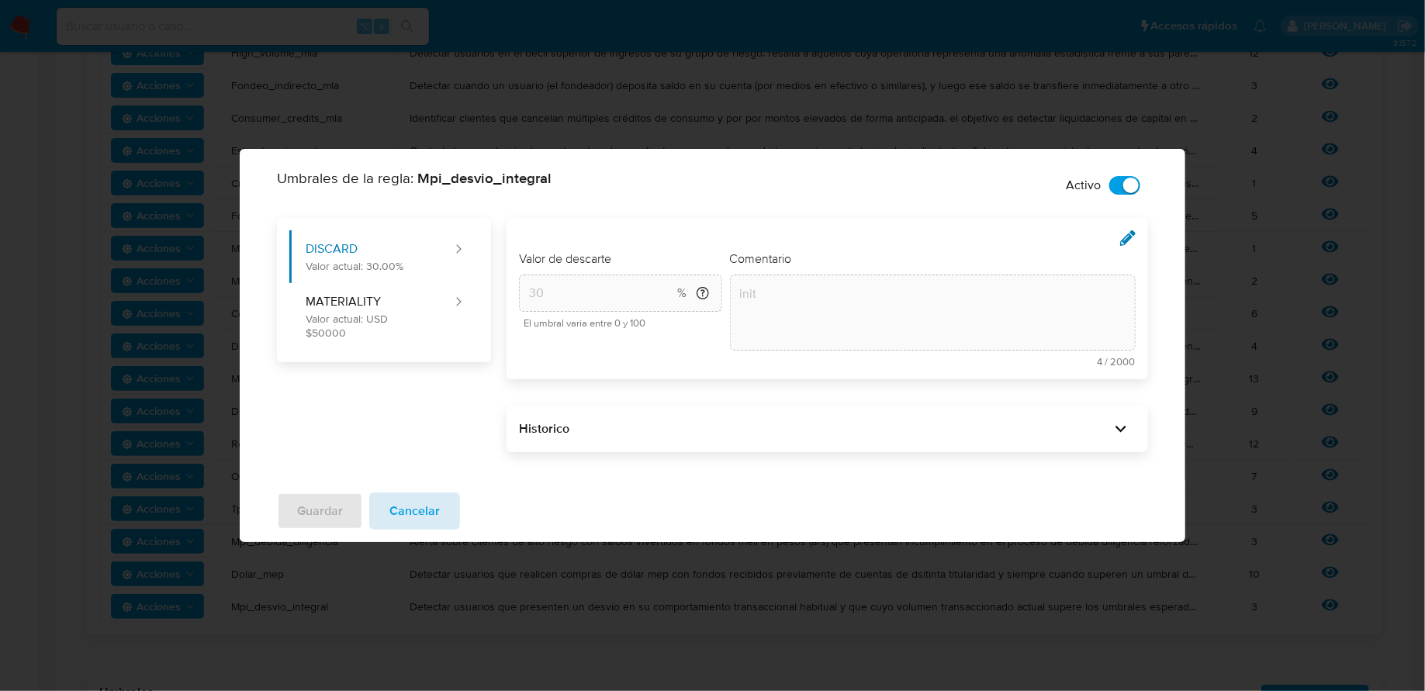
click at [438, 497] on button "Cancelar" at bounding box center [414, 510] width 91 height 37
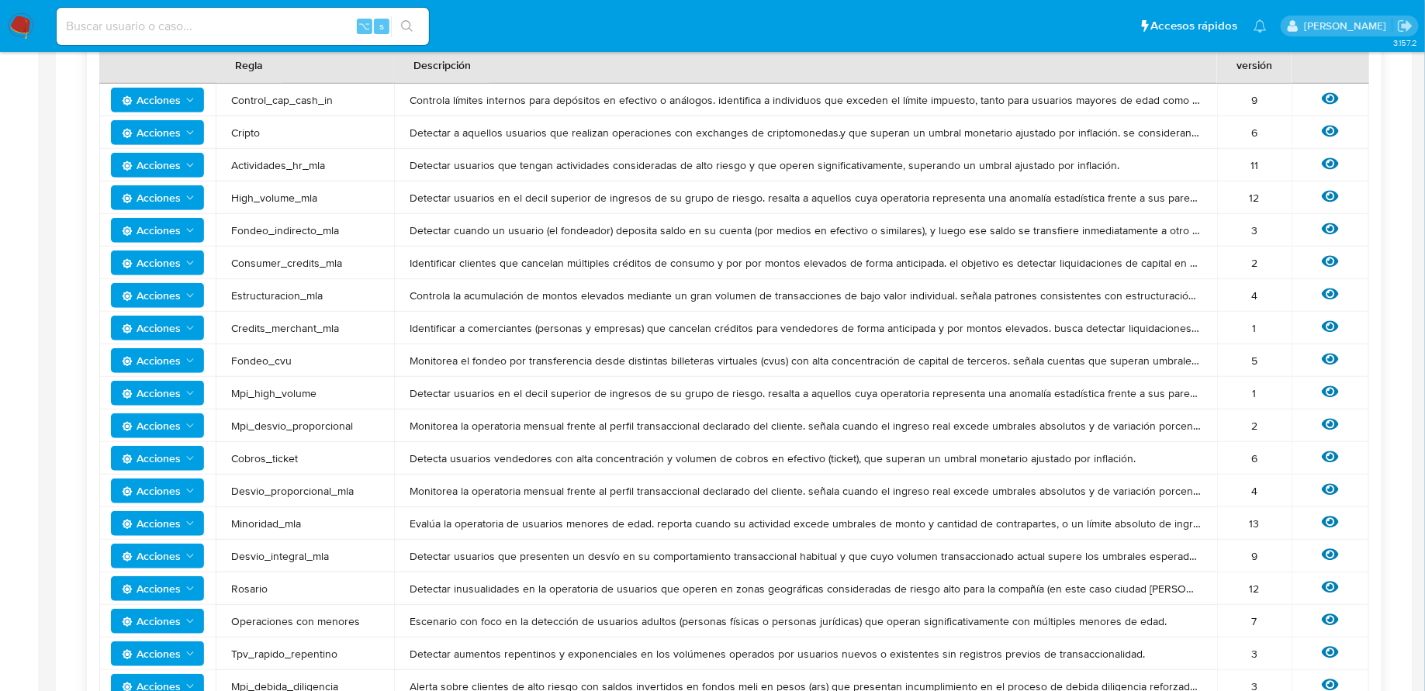
scroll to position [303, 0]
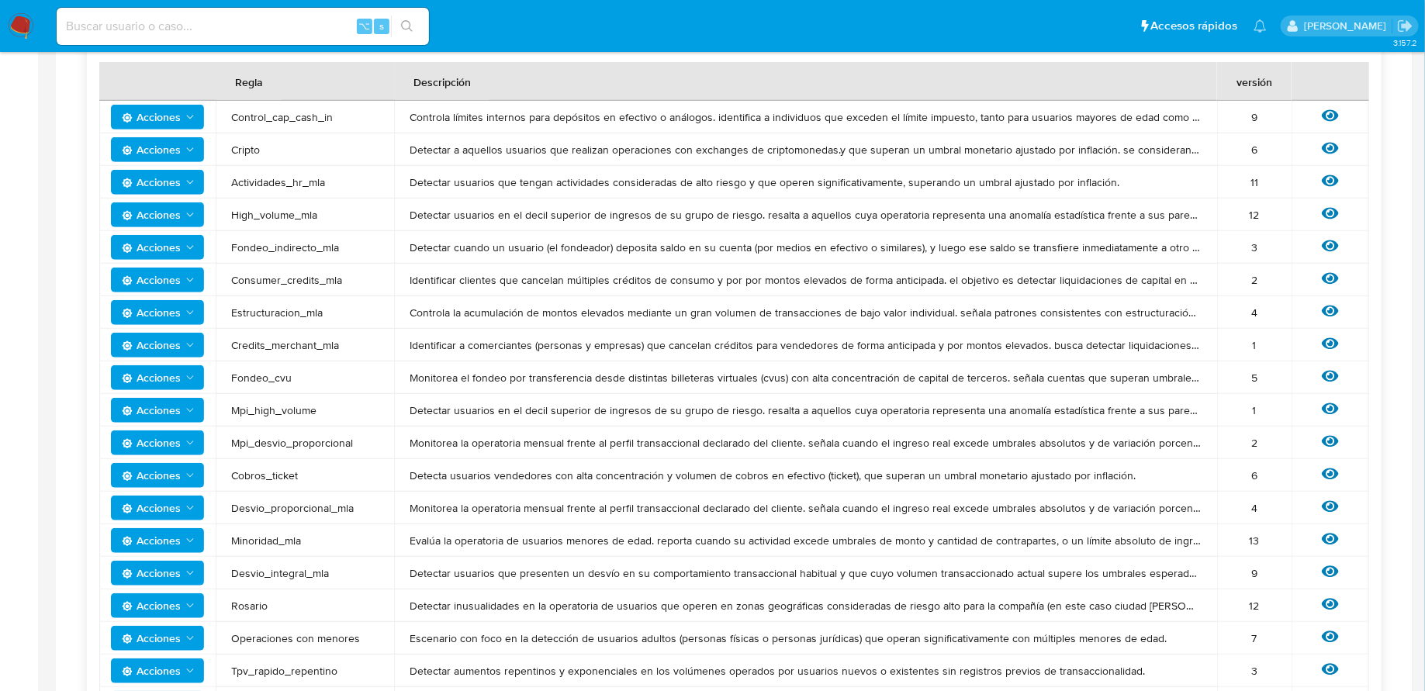
click at [250, 77] on div "Regla" at bounding box center [248, 81] width 65 height 37
click at [185, 212] on icon "Acciones" at bounding box center [190, 215] width 12 height 12
click at [190, 237] on button "Editar umbral" at bounding box center [158, 253] width 140 height 37
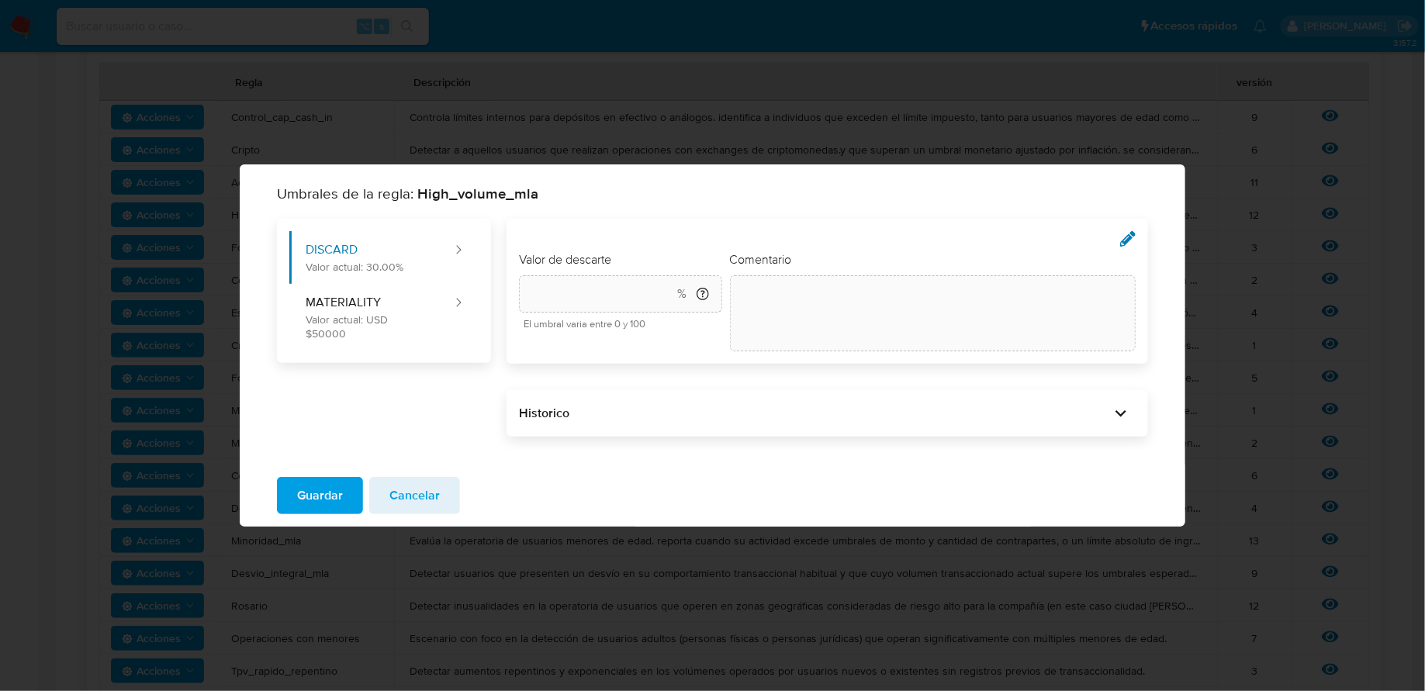
type input "10"
type textarea "init"
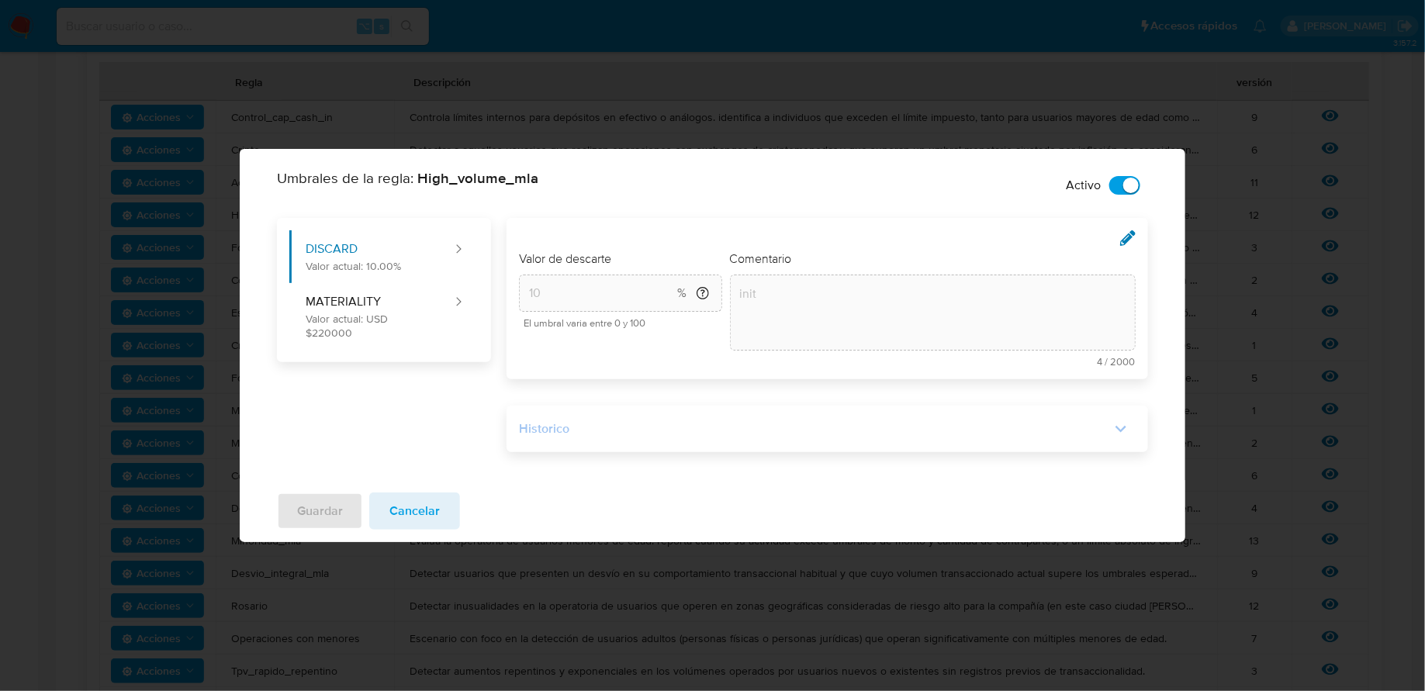
click at [578, 430] on div "Historico" at bounding box center [814, 428] width 591 height 17
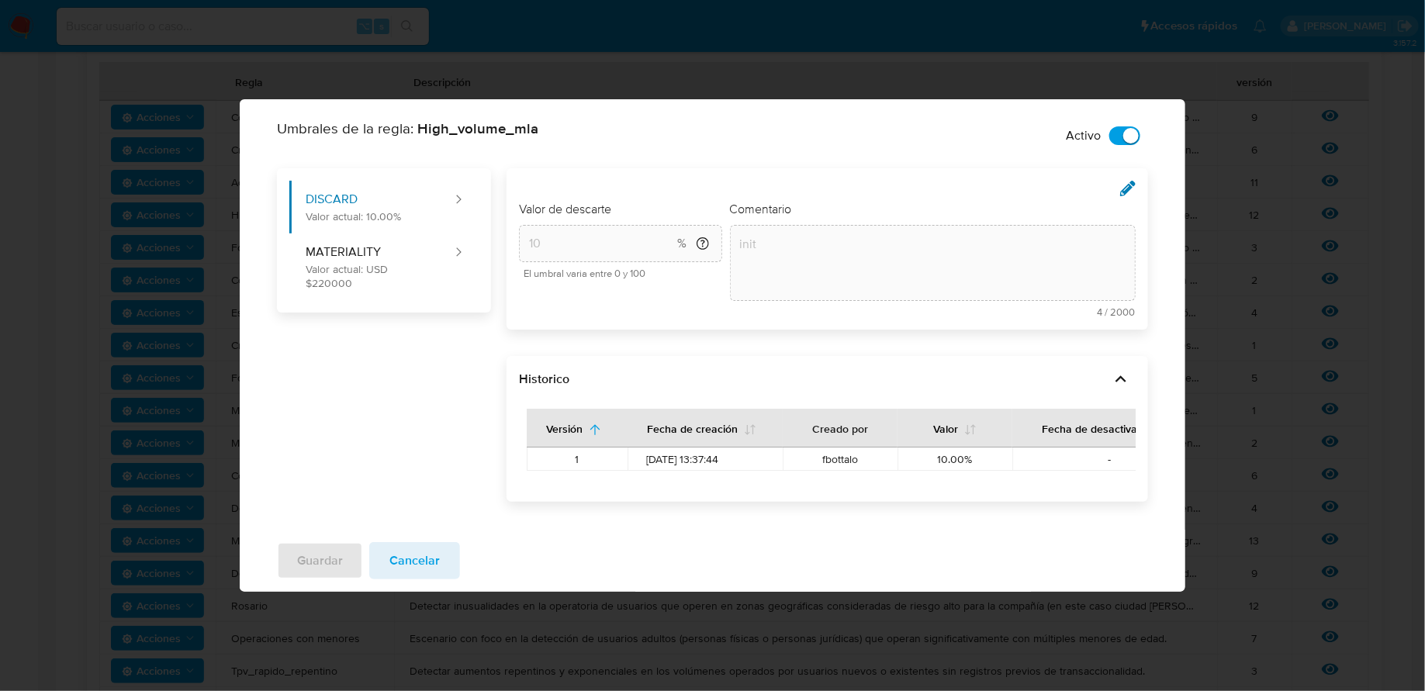
click at [451, 300] on div "DISCARD Valor actual: 10.00% MATERIALITY Valor actual: USD $220000" at bounding box center [384, 240] width 214 height 144
click at [426, 281] on button "MATERIALITY Valor actual: USD $220000" at bounding box center [371, 266] width 164 height 67
type input "220000"
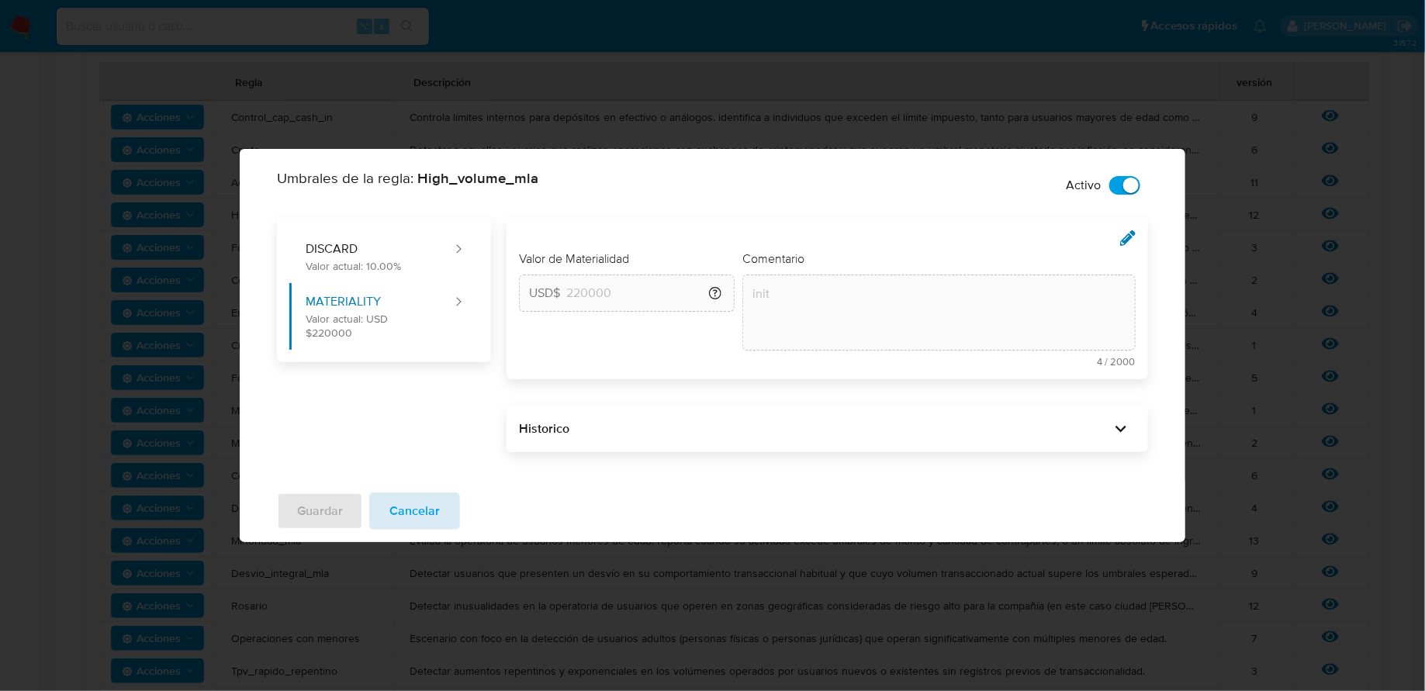
click at [441, 509] on button "Cancelar" at bounding box center [414, 510] width 91 height 37
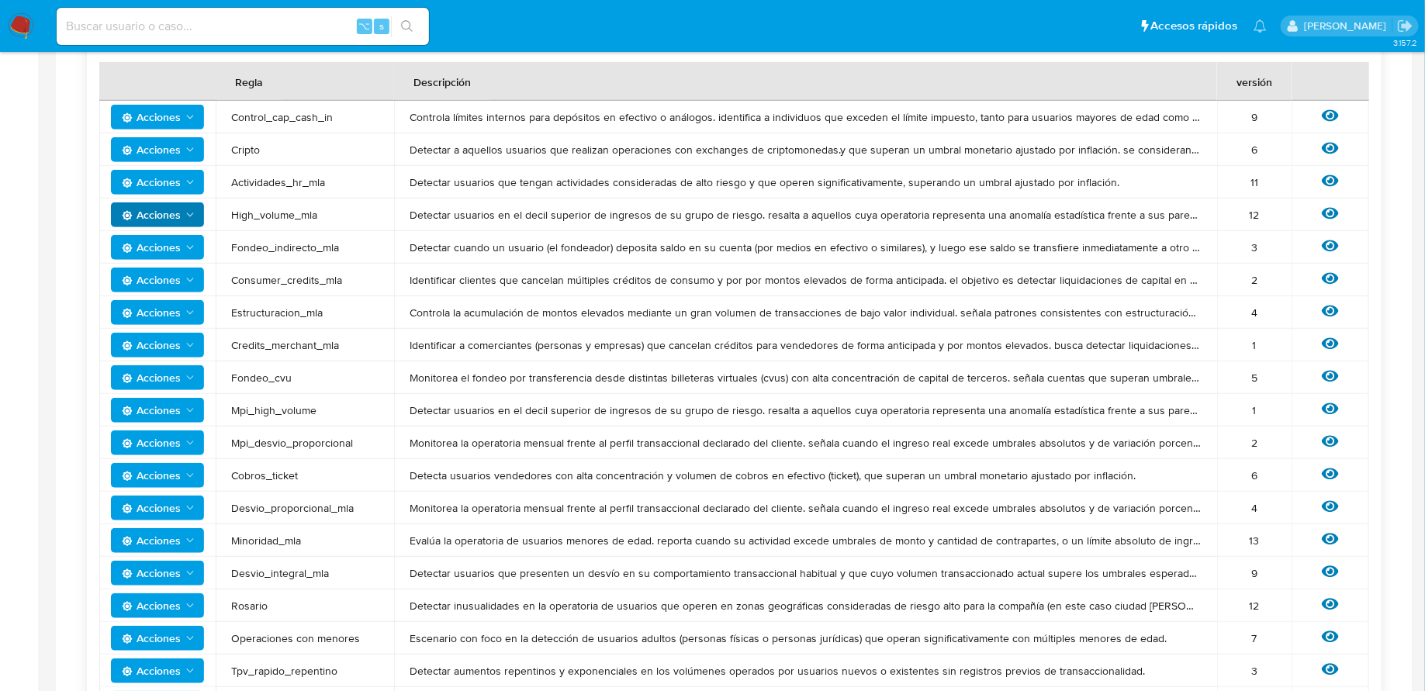
click at [184, 315] on icon "Acciones" at bounding box center [190, 312] width 12 height 12
click at [161, 341] on button "Editar umbral" at bounding box center [158, 351] width 140 height 37
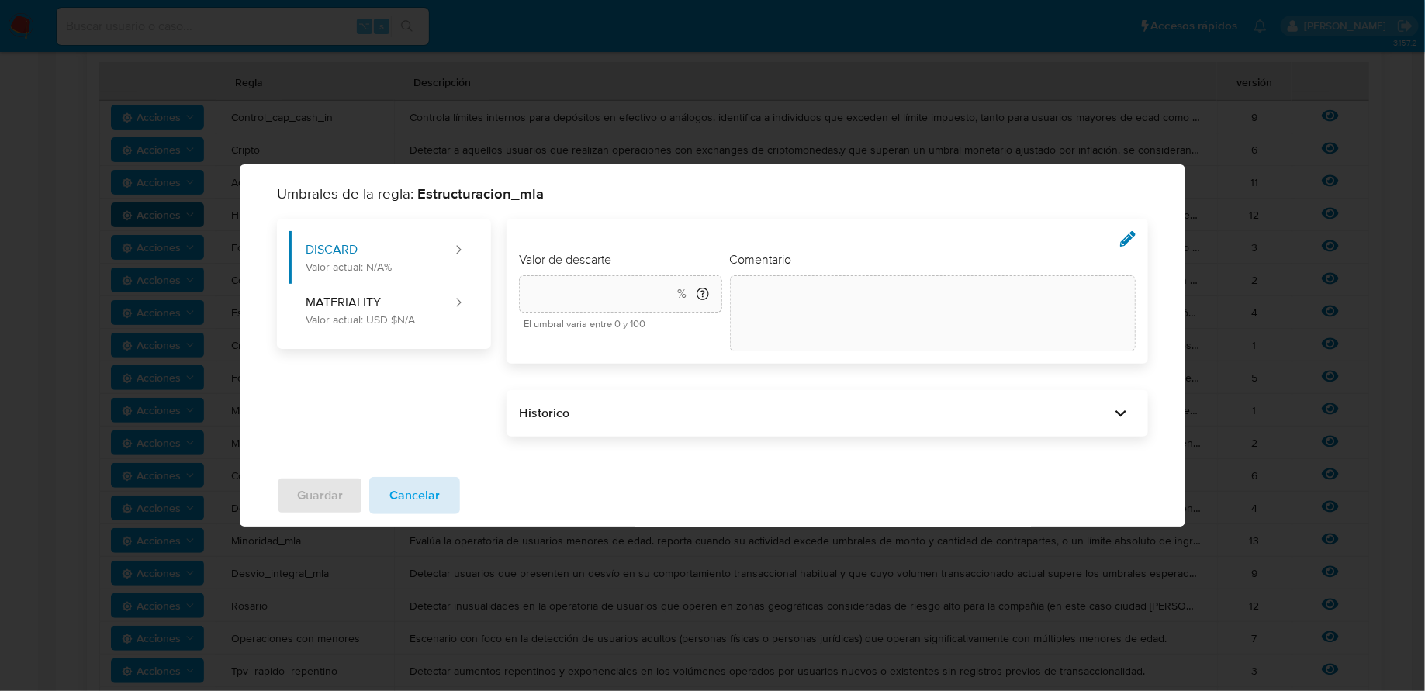
click at [407, 492] on span "Cancelar" at bounding box center [414, 496] width 50 height 34
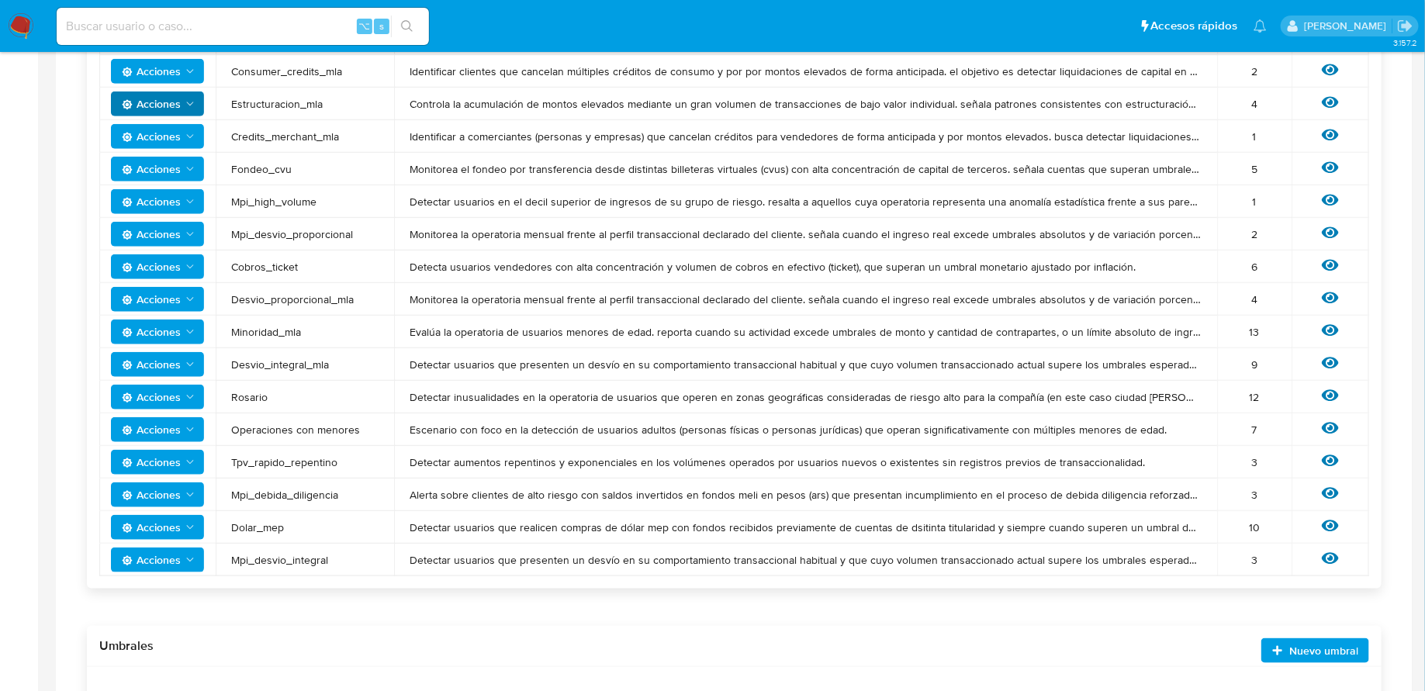
scroll to position [527, 0]
